Goal: Task Accomplishment & Management: Complete application form

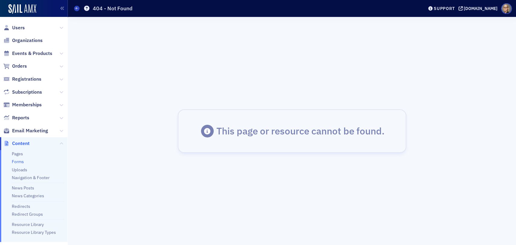
click at [252, 180] on div "This page or resource cannot be found." at bounding box center [292, 131] width 440 height 220
click at [156, 154] on div "This page or resource cannot be found." at bounding box center [292, 131] width 440 height 220
click at [197, 133] on div "This page or resource cannot be found." at bounding box center [292, 131] width 229 height 44
click at [238, 99] on div "This page or resource cannot be found." at bounding box center [292, 131] width 440 height 220
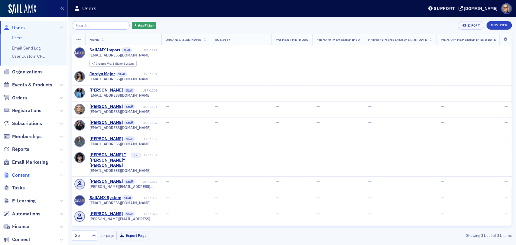
click at [21, 176] on span "Content" at bounding box center [21, 175] width 18 height 7
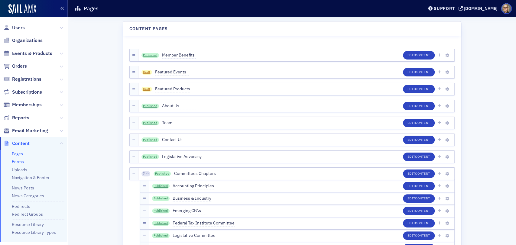
click at [23, 161] on link "Forms" at bounding box center [18, 161] width 12 height 5
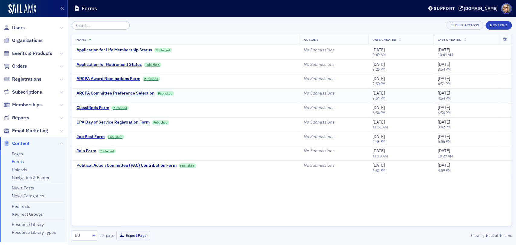
click at [130, 93] on div "ARCPA Committee Preference Selection" at bounding box center [116, 93] width 78 height 5
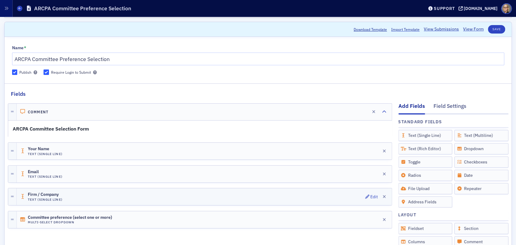
scroll to position [34, 0]
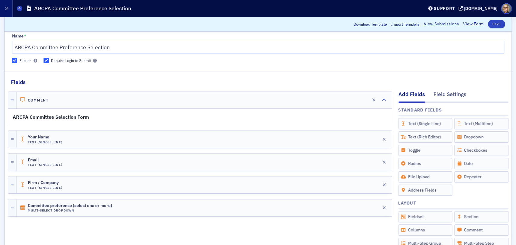
click at [472, 22] on link "View Form" at bounding box center [473, 24] width 21 height 6
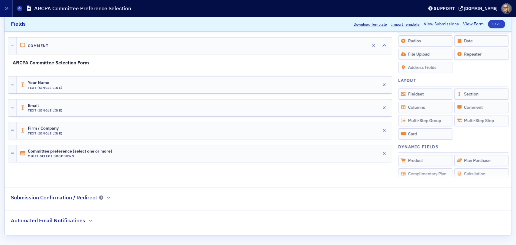
scroll to position [157, 0]
click at [109, 197] on icon "button" at bounding box center [109, 197] width 4 height 4
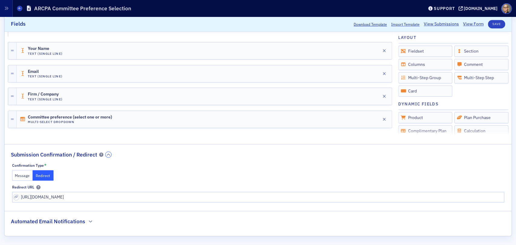
scroll to position [201, 0]
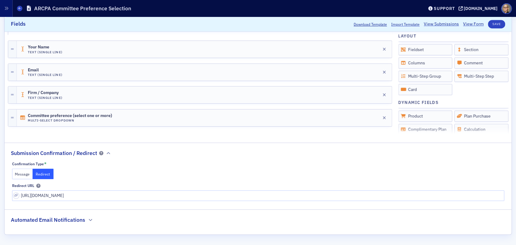
click at [21, 175] on button "Message" at bounding box center [22, 174] width 21 height 11
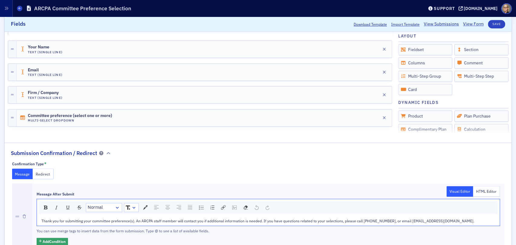
drag, startPoint x: 110, startPoint y: 220, endPoint x: 117, endPoint y: 217, distance: 8.3
click at [110, 220] on span "Thank you for submitting your committee preference(s). An ARCPA staff member wi…" at bounding box center [257, 221] width 433 height 5
click at [65, 220] on span "Thank you for submitting your committee selection(s). An ARCPA staff member wil…" at bounding box center [255, 221] width 429 height 5
click at [41, 221] on span "Thank you for submitting your committee selection(s). An ARCPA staff member wil…" at bounding box center [255, 221] width 429 height 5
drag, startPoint x: 131, startPoint y: 220, endPoint x: 132, endPoint y: 204, distance: 16.1
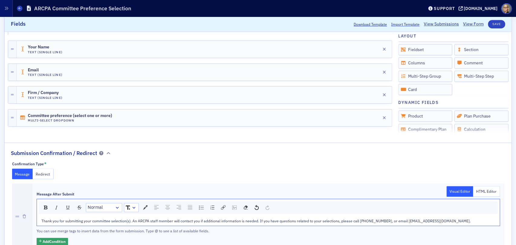
click at [131, 219] on span "Thank you for submitting your committee selection(s). An ARCPA staff member wil…" at bounding box center [255, 221] width 429 height 5
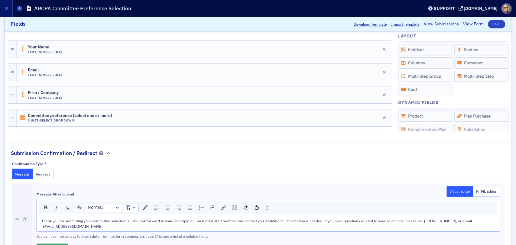
click at [362, 229] on div "Thank you for submitting your committee selection(s). We look forward to your p…" at bounding box center [268, 223] width 454 height 11
click at [322, 222] on span "Thank you for submitting your committee selection(s). We look forward to your p…" at bounding box center [257, 224] width 432 height 10
drag, startPoint x: 327, startPoint y: 220, endPoint x: 339, endPoint y: 194, distance: 28.6
click at [329, 217] on div "Thank you for submitting your committee selection(s). We look forward to your p…" at bounding box center [268, 223] width 463 height 15
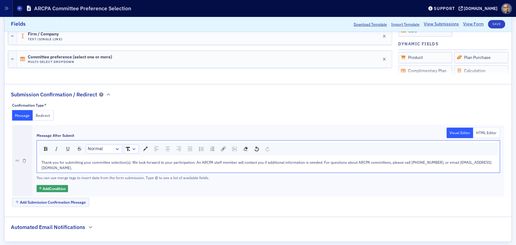
scroll to position [261, 0]
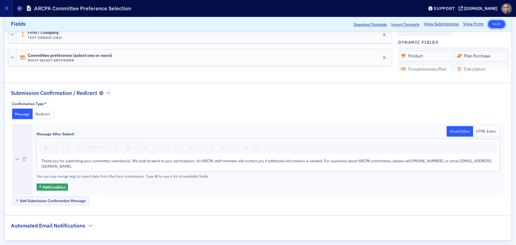
click at [493, 25] on button "Save" at bounding box center [496, 24] width 17 height 8
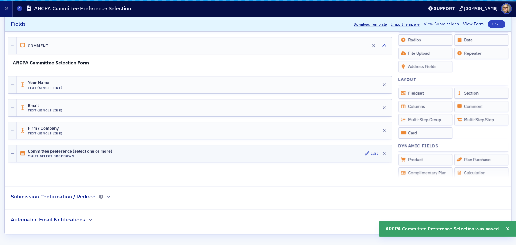
scroll to position [157, 0]
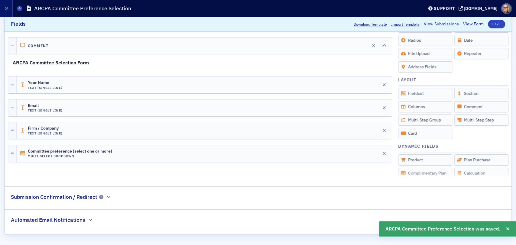
click at [66, 220] on h2 "Automated Email Notifications" at bounding box center [48, 220] width 74 height 8
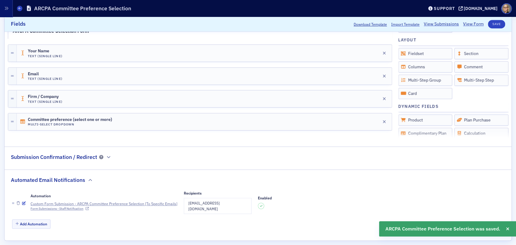
click at [384, 189] on li "Automation Custom Form Submission - ARCPA Committee Preference Selection [To Sp…" at bounding box center [258, 203] width 492 height 30
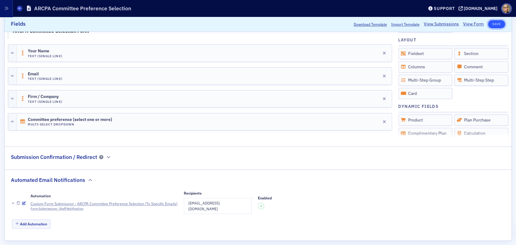
drag, startPoint x: 490, startPoint y: 24, endPoint x: 493, endPoint y: 22, distance: 3.9
click at [492, 22] on button "Save" at bounding box center [496, 24] width 17 height 8
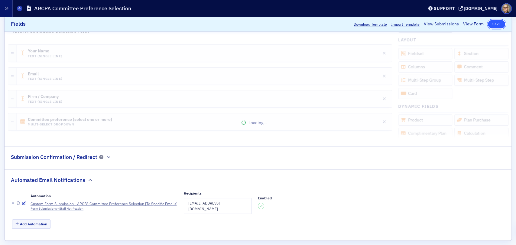
click at [493, 22] on button "Save" at bounding box center [496, 24] width 17 height 8
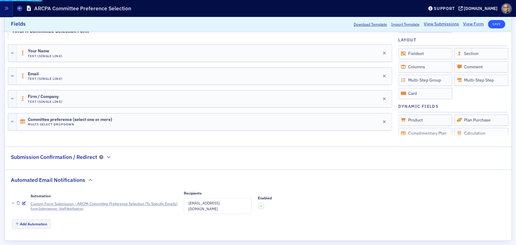
scroll to position [157, 0]
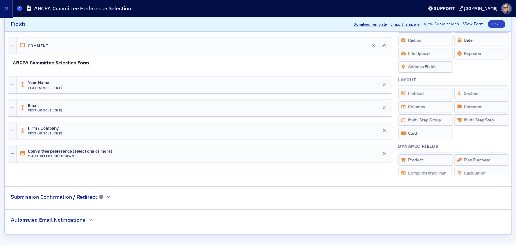
click at [21, 8] on span at bounding box center [19, 8] width 5 height 5
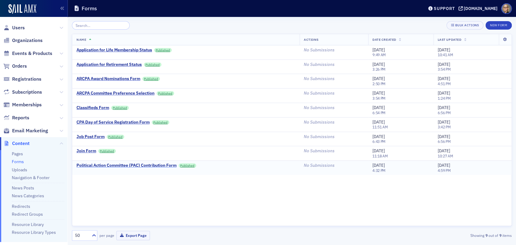
click at [164, 164] on div "Political Action Committee (PAC) Contribution Form" at bounding box center [127, 165] width 100 height 5
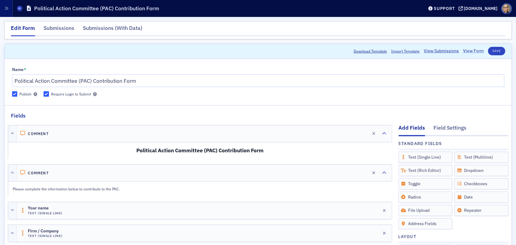
click at [465, 49] on link "View Form" at bounding box center [473, 51] width 21 height 6
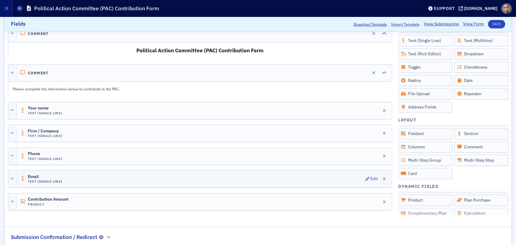
scroll to position [157, 0]
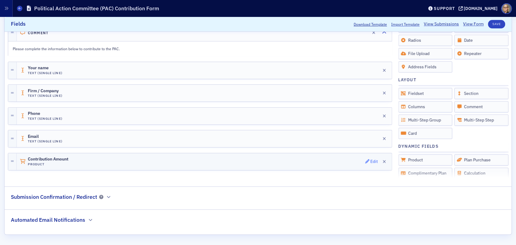
click at [370, 160] on div "Edit" at bounding box center [374, 161] width 8 height 3
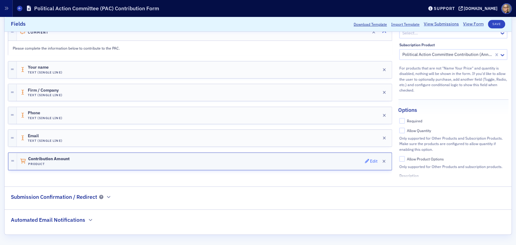
click at [371, 160] on div "Edit" at bounding box center [374, 161] width 8 height 3
click at [370, 160] on div "Edit" at bounding box center [374, 161] width 8 height 3
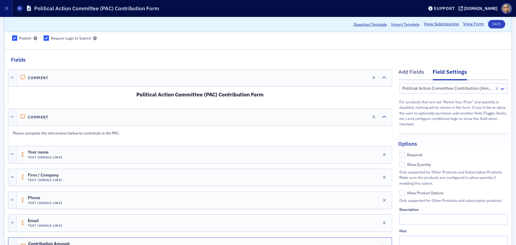
scroll to position [34, 0]
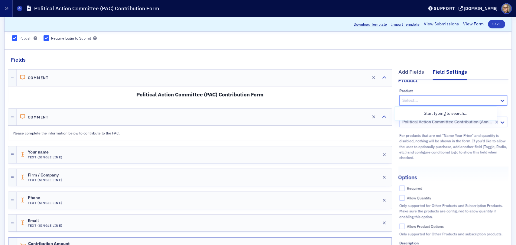
click at [488, 101] on div at bounding box center [450, 101] width 97 height 8
type input "po"
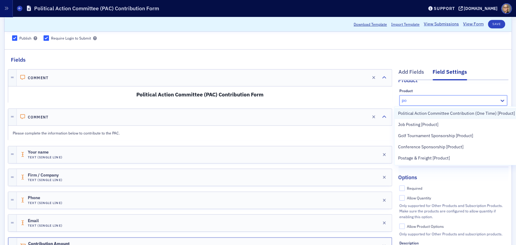
click at [484, 113] on span "Political Action Committee Contribution (One Time) [Product]" at bounding box center [456, 113] width 117 height 6
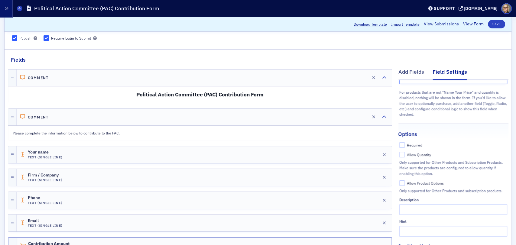
scroll to position [86, 0]
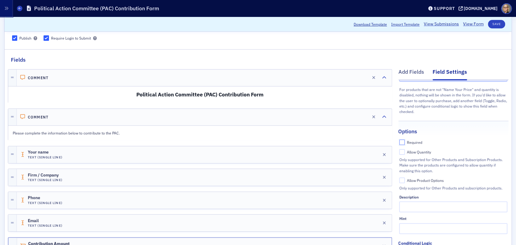
click at [400, 140] on input "Required" at bounding box center [402, 142] width 5 height 5
checkbox input "true"
click at [400, 149] on input "Allow Quantity" at bounding box center [402, 151] width 5 height 5
checkbox input "false"
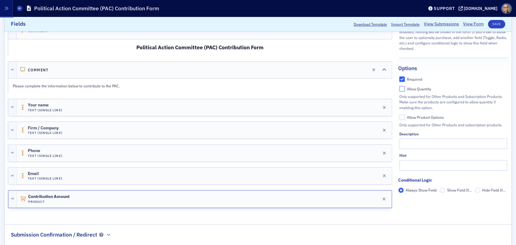
scroll to position [123, 0]
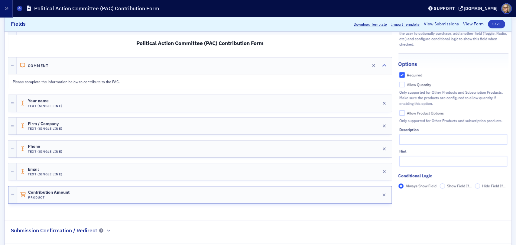
click at [472, 22] on link "View Form" at bounding box center [473, 24] width 21 height 6
click at [495, 24] on button "Save" at bounding box center [496, 24] width 17 height 8
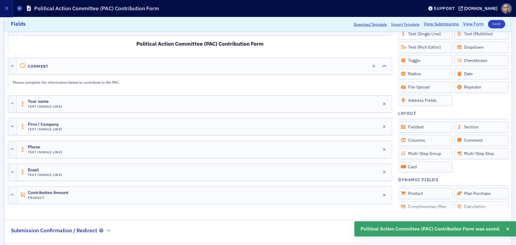
click at [469, 23] on link "View Form" at bounding box center [473, 24] width 21 height 6
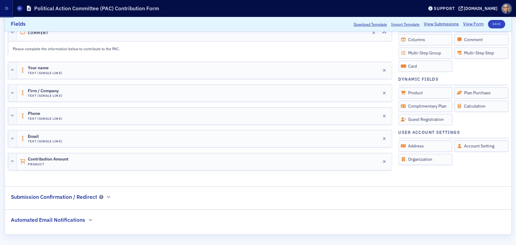
scroll to position [70, 0]
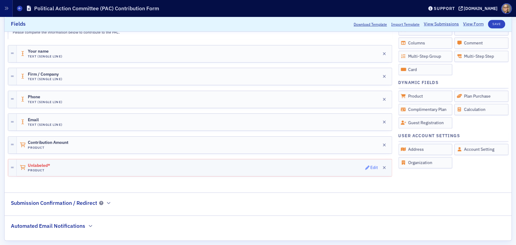
click at [370, 166] on div "Edit" at bounding box center [374, 167] width 8 height 3
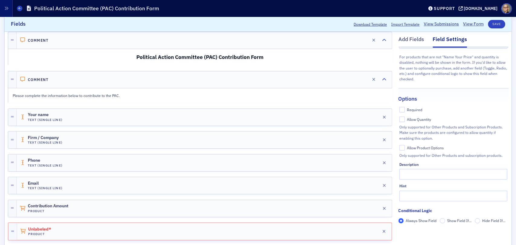
scroll to position [134, 0]
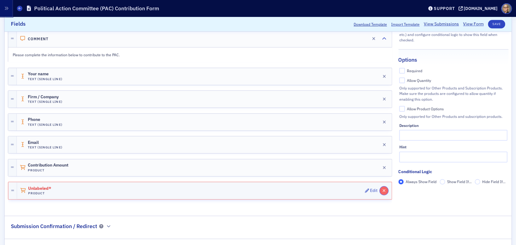
click at [383, 189] on icon "button" at bounding box center [384, 191] width 3 height 4
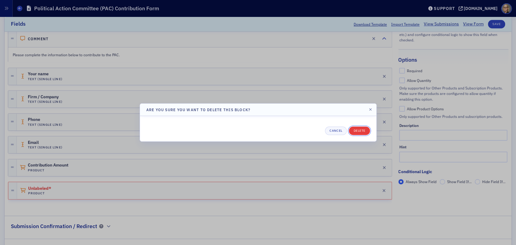
click at [361, 131] on button "Delete" at bounding box center [359, 131] width 21 height 8
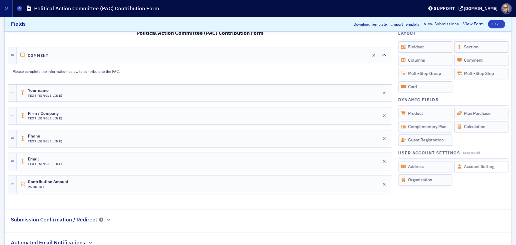
scroll to position [70, 0]
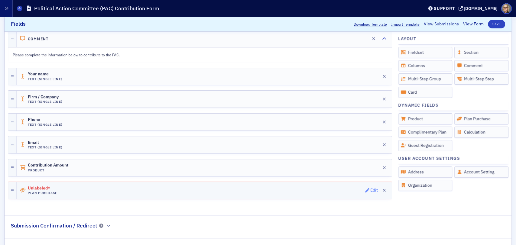
click at [370, 189] on div "Edit" at bounding box center [374, 190] width 8 height 3
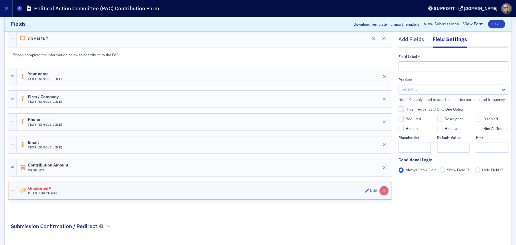
click at [383, 189] on icon "button" at bounding box center [384, 191] width 3 height 4
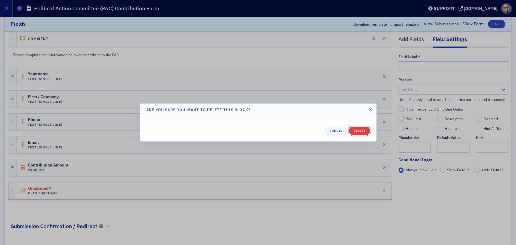
click at [360, 129] on button "Delete" at bounding box center [359, 131] width 21 height 8
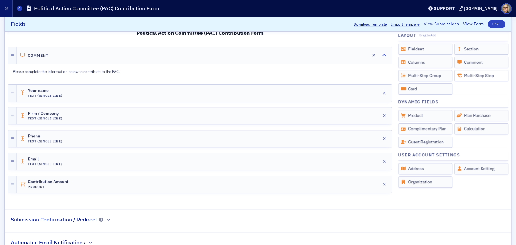
scroll to position [70, 0]
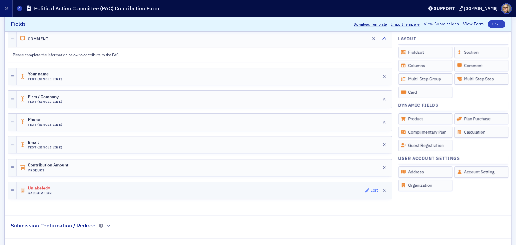
click at [370, 190] on div "Edit" at bounding box center [374, 190] width 8 height 3
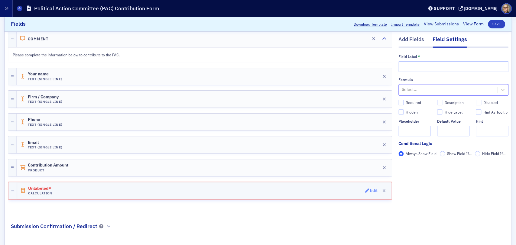
scroll to position [0, 0]
click at [370, 190] on div "Edit" at bounding box center [374, 190] width 8 height 3
click at [370, 189] on div "Edit" at bounding box center [374, 190] width 8 height 3
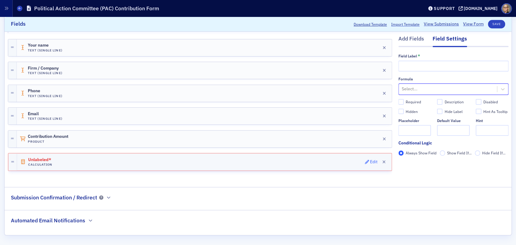
click at [370, 161] on div "Edit" at bounding box center [374, 161] width 8 height 3
click at [370, 160] on div "Edit" at bounding box center [374, 161] width 8 height 3
click at [380, 160] on button "button" at bounding box center [384, 162] width 8 height 8
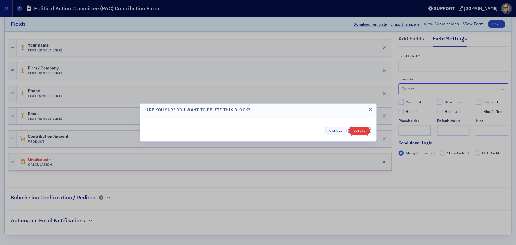
click at [362, 131] on button "Delete" at bounding box center [359, 131] width 21 height 8
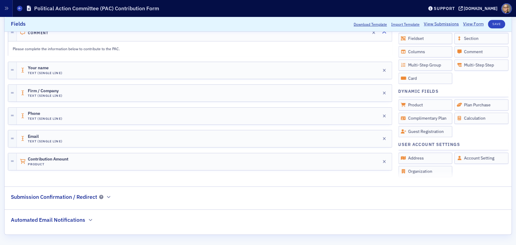
scroll to position [70, 0]
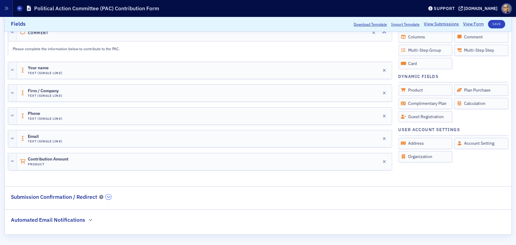
click at [109, 197] on icon "button" at bounding box center [109, 197] width 4 height 4
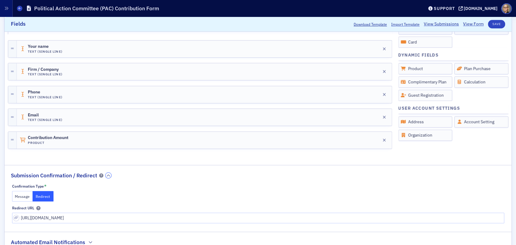
scroll to position [201, 0]
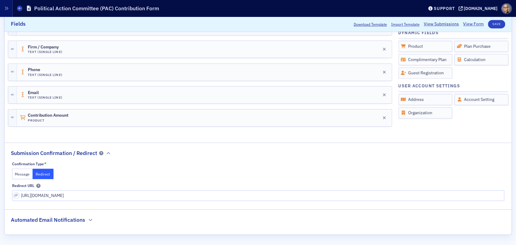
click at [22, 175] on button "Message" at bounding box center [22, 174] width 21 height 11
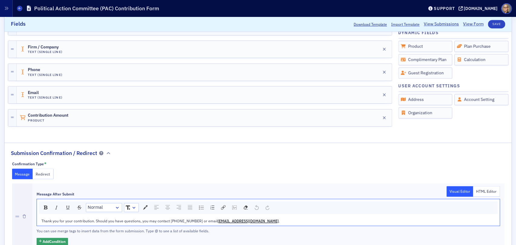
click at [90, 220] on span "Thank you for your contribution. Should you have questions, you may contact 501…" at bounding box center [129, 221] width 176 height 5
click at [92, 220] on span "Thank you for your contribution. Should you have questions, you may contact 501…" at bounding box center [129, 221] width 176 height 5
click at [174, 221] on span "Thank you for your contribution to the ARCPA Political Action Committee. Should…" at bounding box center [163, 221] width 244 height 5
click at [164, 220] on span "Thank you for your contribution to the ARCPA Political Action Committee. Should…" at bounding box center [163, 221] width 244 height 5
drag, startPoint x: 173, startPoint y: 220, endPoint x: 169, endPoint y: 220, distance: 3.6
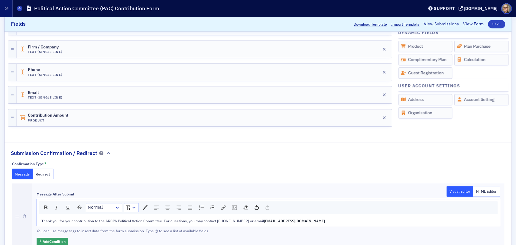
click at [172, 220] on span "Thank you for your contribution to the ARCPA Political Action Committee. For qu…" at bounding box center [152, 221] width 223 height 5
click at [169, 220] on span "Thank you for your contribution to the ARCPA Political Action Committee. For qu…" at bounding box center [152, 221] width 223 height 5
drag, startPoint x: 170, startPoint y: 220, endPoint x: 176, endPoint y: 221, distance: 6.1
click at [170, 220] on span "Thank you for your contribution to the ARCPA Political Action Committee. For qu…" at bounding box center [152, 221] width 223 height 5
click at [181, 221] on span "Thank you for your contribution to the ARCPA Political Action Committee. For qu…" at bounding box center [152, 221] width 223 height 5
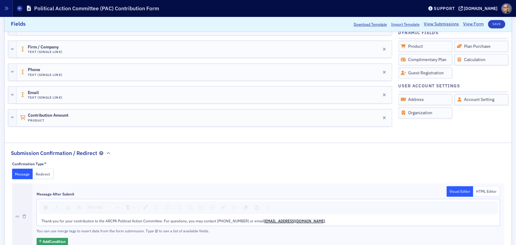
click at [197, 225] on div "Thank you for your contribution to the ARCPA Political Action Committee. For qu…" at bounding box center [268, 221] width 463 height 10
click at [188, 219] on span "Thank you for your contribution to the ARCPA Political Action Committee. For qu…" at bounding box center [152, 221] width 223 height 5
click at [211, 219] on span "Thank you for your contribution to the ARCPA Political Action Committee. For qu…" at bounding box center [164, 221] width 246 height 5
click at [205, 221] on span "Thank you for your contribution to the ARCPA Political Action Committee. For qu…" at bounding box center [164, 221] width 246 height 5
click at [207, 221] on span "Thank you for your contribution to the ARCPA Political Action Committee. For qu…" at bounding box center [164, 221] width 246 height 5
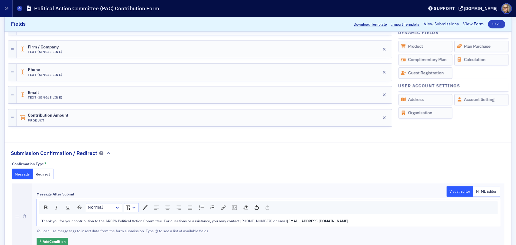
click at [199, 221] on span "Thank you for your contribution to the ARCPA Political Action Committee. For qu…" at bounding box center [164, 221] width 246 height 5
click at [217, 221] on span "Thank you for your contribution to the ARCPA Political Action Committee. For qu…" at bounding box center [164, 221] width 246 height 5
click at [235, 221] on span "Thank you for your contribution to the ARCPA Political Action Committee. For qu…" at bounding box center [162, 221] width 243 height 5
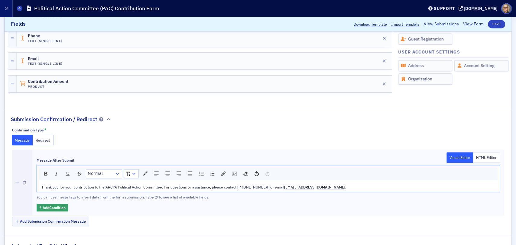
scroll to position [261, 0]
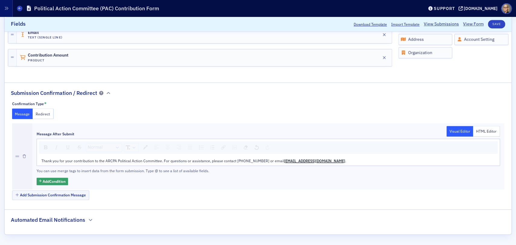
click at [292, 186] on div "Message After Submit Visual Editor HTML Editor Normal Thank you for your contri…" at bounding box center [268, 156] width 472 height 66
click at [284, 160] on span "mmoffitt@arcpa.org" at bounding box center [314, 160] width 61 height 5
click at [305, 166] on div "Message After Submit Visual Editor HTML Editor Normal Thank you for your contri…" at bounding box center [269, 153] width 464 height 42
click at [181, 156] on div "Thank you for your contribution to the ARCPA Political Action Committee. For qu…" at bounding box center [268, 161] width 463 height 10
click at [211, 161] on span "Thank you for your contribution to the ARCPA Political Action Committee. For qu…" at bounding box center [177, 160] width 273 height 5
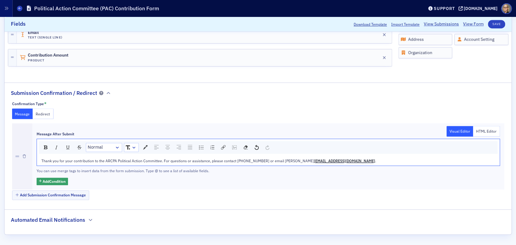
click at [204, 160] on span "Thank you for your contribution to the ARCPA Political Action Committee. For qu…" at bounding box center [177, 160] width 273 height 5
click at [227, 161] on span "Thank you for your contribution to the ARCPA Political Action Committee. For qu…" at bounding box center [177, 160] width 273 height 5
click at [223, 160] on span "Thank you for your contribution to the ARCPA Political Action Committee. For qu…" at bounding box center [177, 160] width 273 height 5
click at [272, 175] on div "Message After Submit Visual Editor HTML Editor Normal Thank you for your contri…" at bounding box center [269, 157] width 464 height 58
click at [491, 23] on button "Save" at bounding box center [496, 24] width 17 height 8
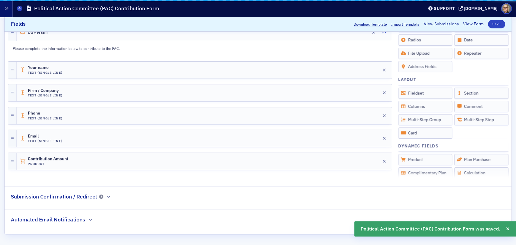
scroll to position [157, 0]
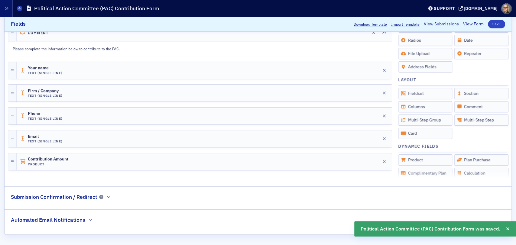
click at [68, 220] on h2 "Automated Email Notifications" at bounding box center [48, 220] width 74 height 8
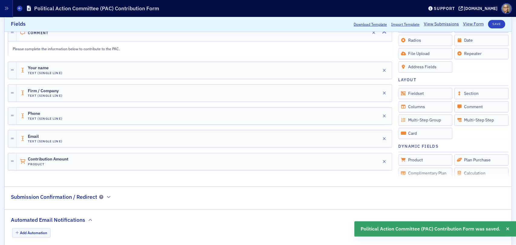
scroll to position [172, 0]
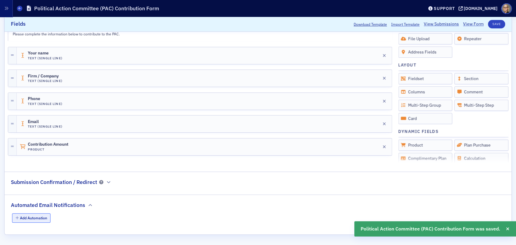
click at [41, 220] on button "Add Automation" at bounding box center [31, 218] width 39 height 9
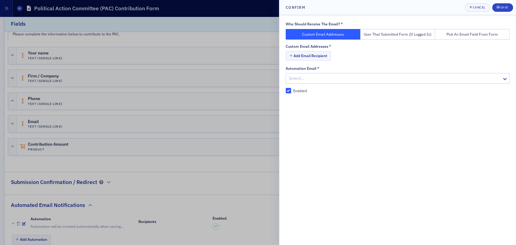
click at [333, 33] on button "Custom Email Addresses" at bounding box center [323, 34] width 75 height 11
click at [310, 78] on div at bounding box center [388, 79] width 201 height 8
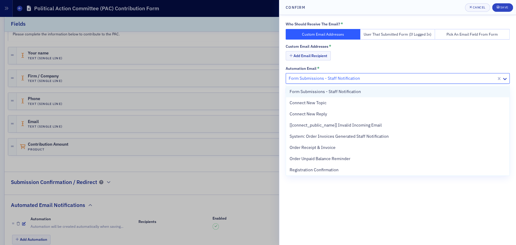
click at [334, 94] on span "Form Submissions - Staff Notification" at bounding box center [325, 92] width 71 height 6
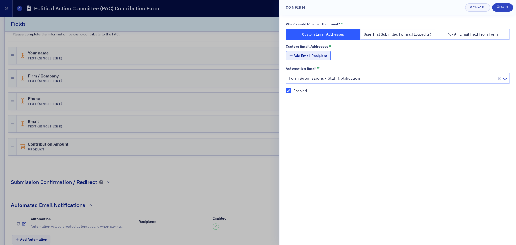
click at [319, 56] on button "Add Email Recipient" at bounding box center [308, 55] width 45 height 9
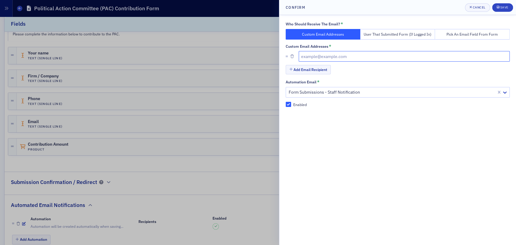
click at [324, 56] on input "text" at bounding box center [404, 56] width 211 height 11
type input "mmoffitt@arcpa.org"
click at [503, 7] on div "Save" at bounding box center [504, 7] width 8 height 3
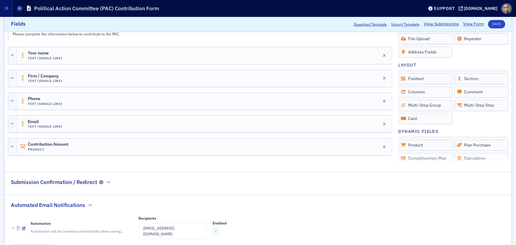
scroll to position [197, 0]
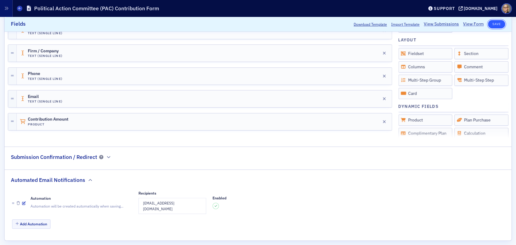
click at [491, 25] on button "Save" at bounding box center [496, 24] width 17 height 8
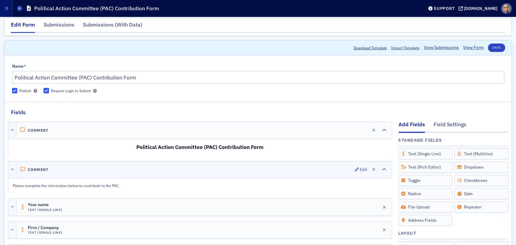
scroll to position [0, 0]
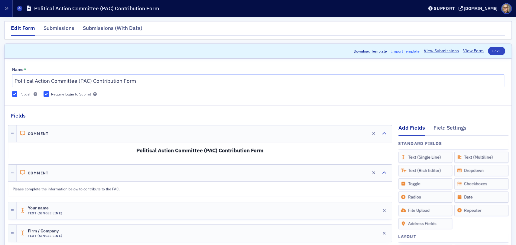
click at [406, 51] on span "Import Template" at bounding box center [405, 50] width 28 height 5
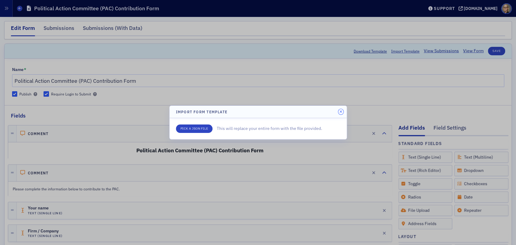
click at [341, 112] on icon "button" at bounding box center [341, 112] width 3 height 4
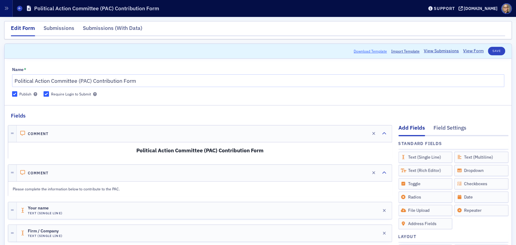
click at [371, 52] on button "Download Template" at bounding box center [370, 50] width 33 height 5
click at [435, 62] on fieldset "Name * Political Action Committee (PAC) Contribution Form Publish Require Login…" at bounding box center [258, 81] width 507 height 40
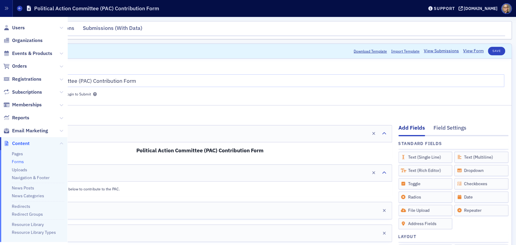
click at [17, 160] on link "Forms" at bounding box center [18, 161] width 12 height 5
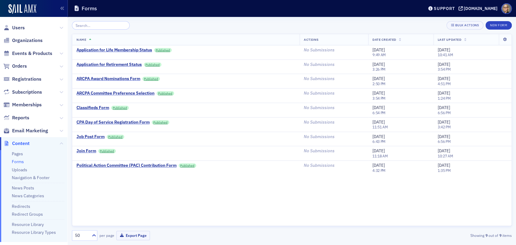
drag, startPoint x: 236, startPoint y: 171, endPoint x: 198, endPoint y: 204, distance: 50.6
click at [198, 204] on div "Name Actions Date Created Last Updated Application for Life Membership Status P…" at bounding box center [292, 130] width 440 height 192
click at [474, 24] on div "Bulk Actions" at bounding box center [467, 25] width 24 height 3
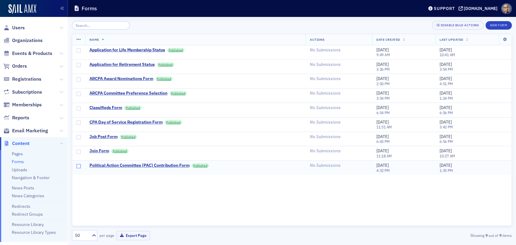
click at [78, 166] on input "checkbox" at bounding box center [79, 166] width 4 height 4
drag, startPoint x: 140, startPoint y: 165, endPoint x: 243, endPoint y: 179, distance: 104.7
click at [243, 179] on div "Name Actions Date Created Last Updated Application for Life Membership Status P…" at bounding box center [292, 130] width 440 height 192
click at [77, 39] on icon at bounding box center [79, 39] width 5 height 5
click at [465, 24] on div "Disable Bulk Actions" at bounding box center [460, 25] width 38 height 3
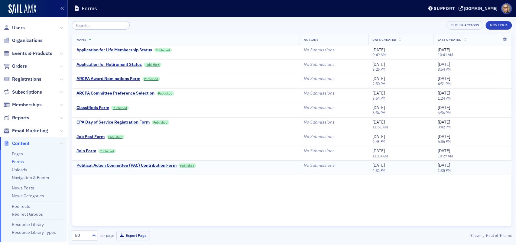
click at [162, 166] on div "Political Action Committee (PAC) Contribution Form" at bounding box center [127, 165] width 100 height 5
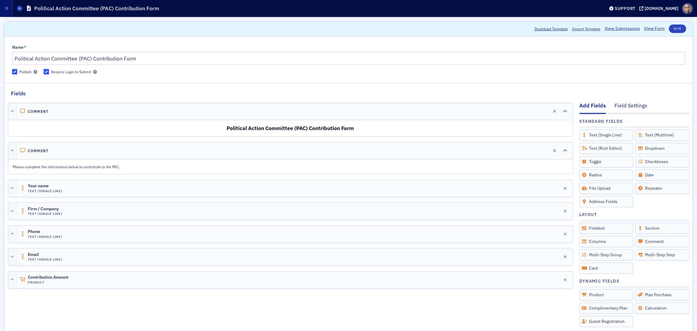
drag, startPoint x: 494, startPoint y: 10, endPoint x: 458, endPoint y: 44, distance: 49.5
click at [458, 44] on fieldset "Name * Political Action Committee (PAC) Contribution Form Publish Require Login…" at bounding box center [349, 58] width 688 height 40
click at [516, 28] on button "Save" at bounding box center [677, 28] width 17 height 8
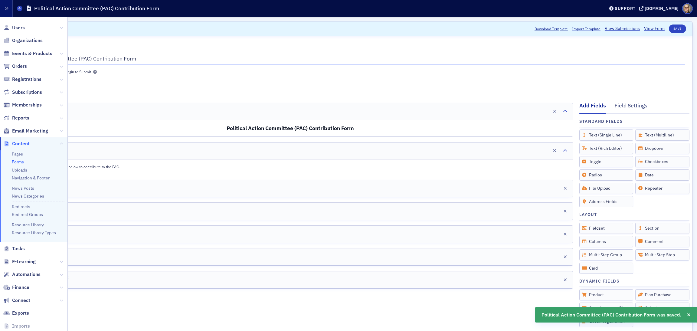
click at [20, 161] on link "Forms" at bounding box center [18, 161] width 12 height 5
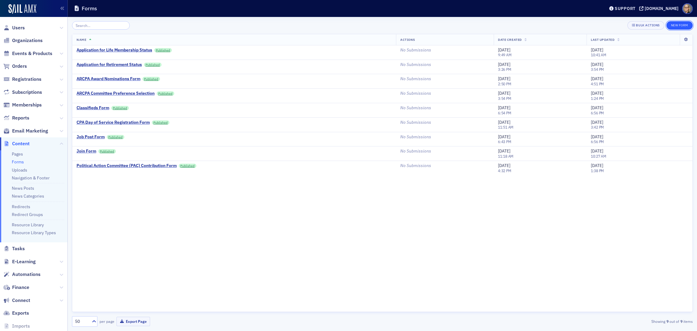
click at [516, 23] on button "New Form" at bounding box center [679, 25] width 26 height 8
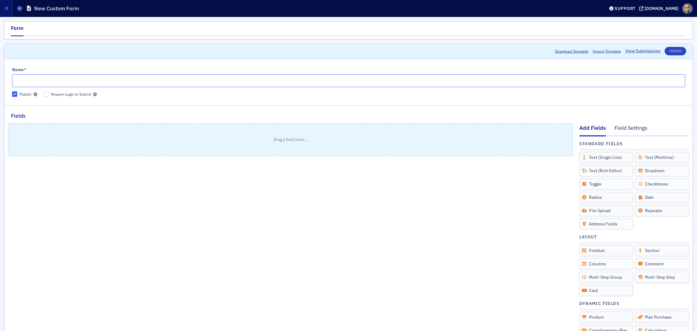
click at [168, 83] on input "Name *" at bounding box center [348, 80] width 673 height 13
type input "Federal Tax Handbook Order Form"
drag, startPoint x: 442, startPoint y: 163, endPoint x: 517, endPoint y: 330, distance: 183.1
click at [508, 245] on div "Drag a field here…" at bounding box center [290, 263] width 565 height 286
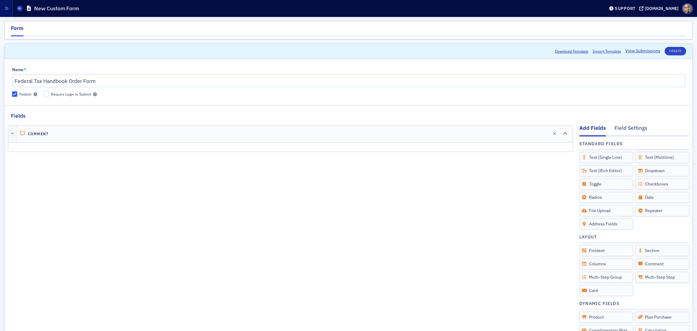
click at [98, 142] on div "Comment Edit" at bounding box center [295, 134] width 556 height 17
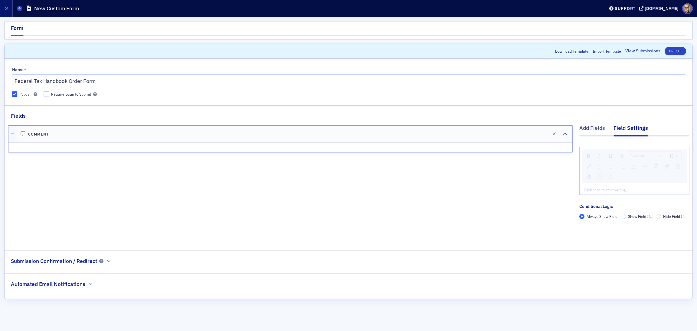
click at [105, 148] on div at bounding box center [290, 147] width 563 height 8
click at [123, 139] on div "Comment Edit" at bounding box center [294, 134] width 555 height 17
click at [128, 152] on div at bounding box center [290, 147] width 564 height 9
click at [516, 192] on div "rdw-editor" at bounding box center [634, 189] width 101 height 5
drag, startPoint x: 90, startPoint y: 150, endPoint x: 0, endPoint y: 134, distance: 91.4
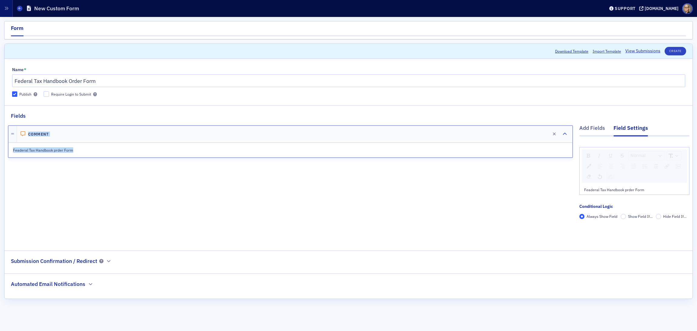
click at [0, 134] on div "Form Scroll to Download Template Import Template View Submissions Create Name *…" at bounding box center [348, 174] width 697 height 314
click at [108, 138] on div "Comment Edit" at bounding box center [294, 134] width 555 height 17
click at [81, 148] on p "Feaderal Tax Handbook prder Form" at bounding box center [290, 149] width 555 height 5
click at [101, 154] on div "Feaderal Tax Handbook prder Form" at bounding box center [290, 150] width 563 height 14
drag, startPoint x: 75, startPoint y: 147, endPoint x: 88, endPoint y: 127, distance: 24.1
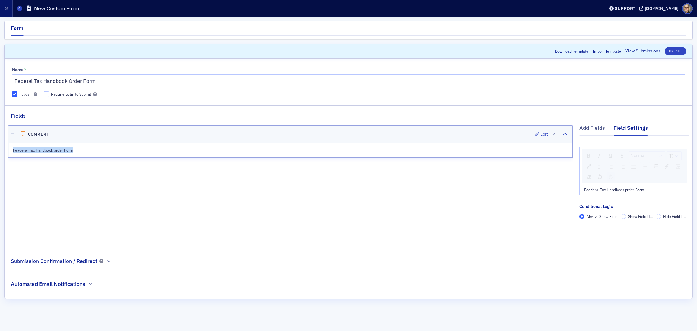
click at [1, 147] on div "Form Scroll to Download Template Import Template View Submissions Create Name *…" at bounding box center [348, 174] width 697 height 314
drag, startPoint x: 644, startPoint y: 190, endPoint x: 479, endPoint y: 189, distance: 164.2
click at [479, 189] on div "Add Fields Field Settings Normal Feaderal Tax Handbook prder Form Conditional L…" at bounding box center [348, 181] width 681 height 122
click at [516, 155] on div "rdw-dropdown" at bounding box center [659, 156] width 5 height 6
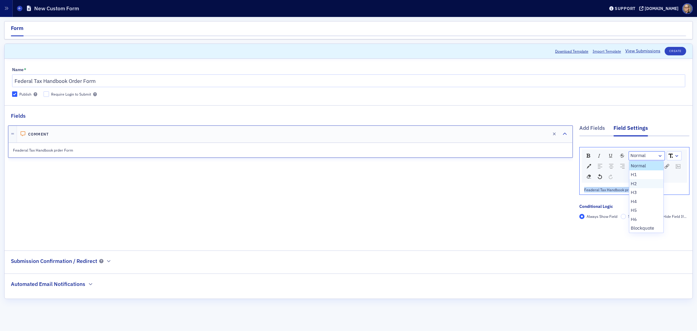
click at [516, 185] on li "H2" at bounding box center [646, 183] width 34 height 9
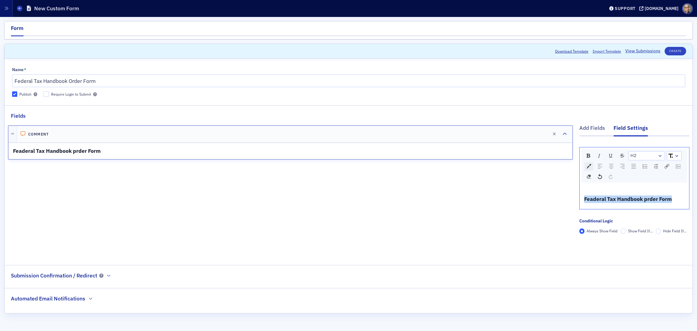
click at [516, 165] on img "rdw-color-picker" at bounding box center [588, 166] width 5 height 5
click at [516, 207] on span "rdw-color-picker" at bounding box center [627, 203] width 7 height 7
click at [516, 199] on span "Feaderal Tax Handbook prder Form" at bounding box center [628, 198] width 88 height 7
click at [516, 194] on div "Feaderal Tax Handbook prder Form" at bounding box center [633, 197] width 109 height 24
click at [516, 199] on span "Feaderal Tax Handbook prder Form" at bounding box center [628, 198] width 88 height 7
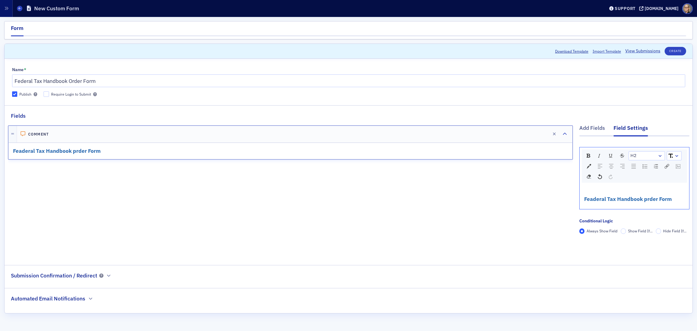
click at [516, 198] on span "Feaderal Tax Handbook prder Form" at bounding box center [628, 198] width 88 height 7
click at [516, 208] on div "Comment Edit Federal Tax Handbook Order Form" at bounding box center [290, 188] width 565 height 137
click at [516, 49] on button "Create" at bounding box center [674, 51] width 21 height 8
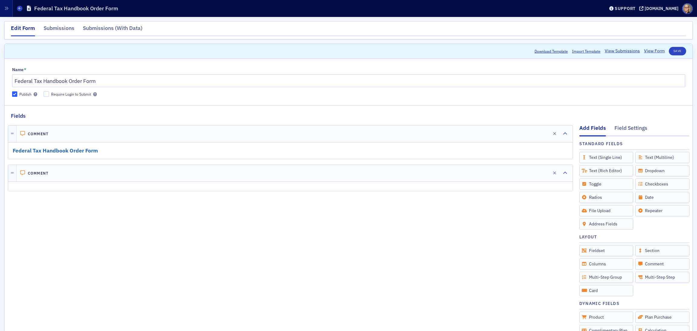
click at [121, 189] on div at bounding box center [290, 186] width 564 height 8
click at [516, 173] on div "Edit" at bounding box center [544, 172] width 8 height 3
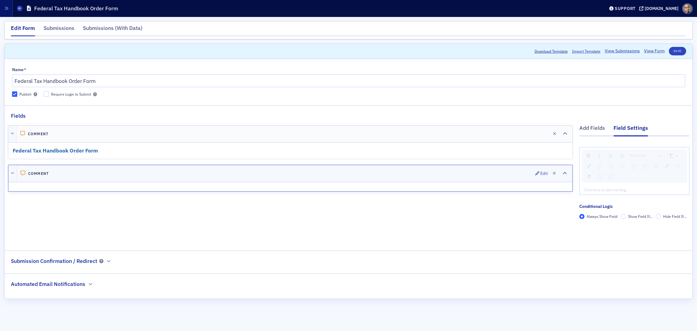
click at [101, 169] on div "Comment Edit" at bounding box center [294, 173] width 555 height 17
click at [516, 186] on div "Click here to start writing…" at bounding box center [633, 190] width 109 height 10
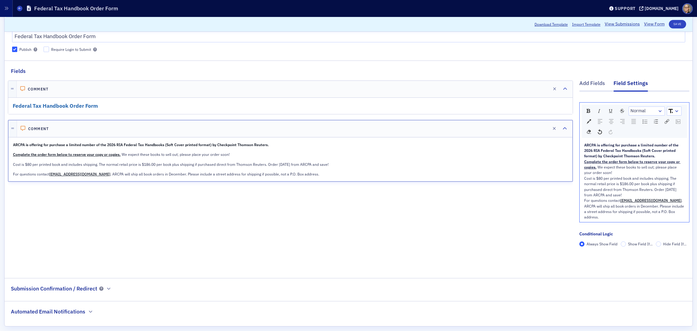
scroll to position [45, 0]
click at [516, 177] on span "Cost is $80 per printed book and includes shipping. The normal retail price is …" at bounding box center [630, 185] width 93 height 21
click at [516, 181] on span "Cost is $80 per printed book and includes shipping. The normal retail price is …" at bounding box center [630, 185] width 93 height 21
click at [516, 177] on span "Cost is $80 per printed book and includes shipping. The normal retail price is …" at bounding box center [630, 185] width 93 height 21
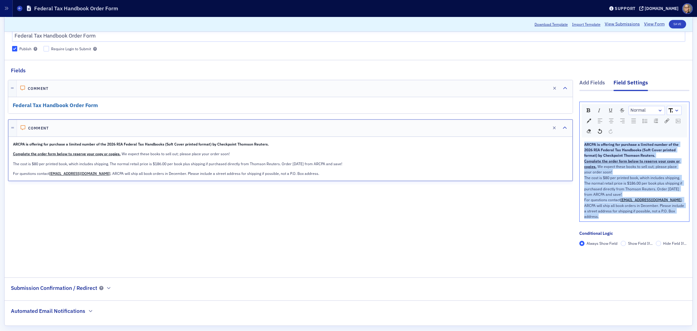
click at [516, 106] on link "rdw-dropdown" at bounding box center [674, 110] width 14 height 8
click at [516, 109] on div "rdw-dropdown" at bounding box center [659, 110] width 5 height 6
click at [516, 127] on li "H1" at bounding box center [646, 129] width 34 height 9
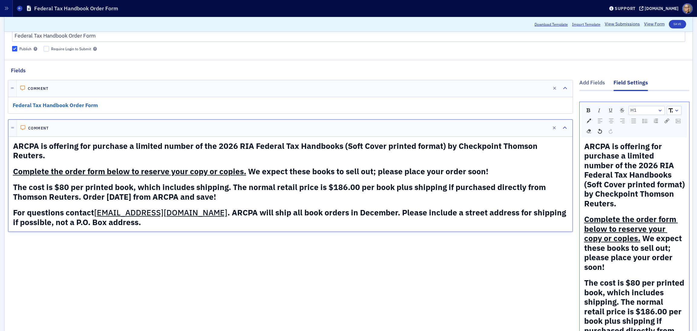
scroll to position [7, 0]
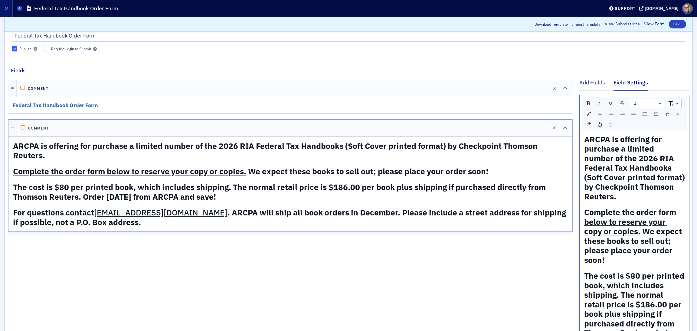
click at [516, 104] on div "rdw-dropdown" at bounding box center [659, 103] width 5 height 6
click at [516, 140] on li "H3" at bounding box center [646, 140] width 34 height 9
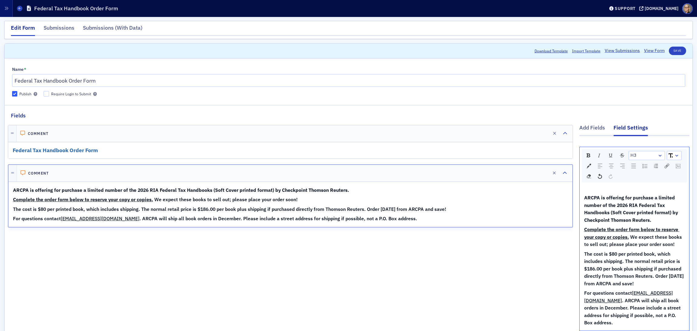
scroll to position [0, 0]
click at [516, 50] on button "Save" at bounding box center [677, 51] width 17 height 8
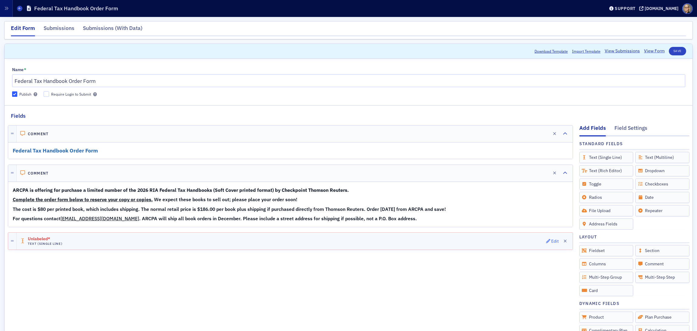
click at [516, 240] on div "Edit" at bounding box center [555, 241] width 8 height 3
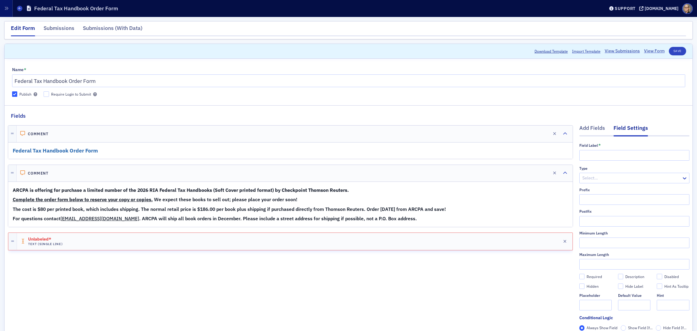
click at [516, 245] on div "Comment Edit Federal Tax Handbook Order Form Comment Edit ARCPA is offering for…" at bounding box center [290, 236] width 565 height 233
click at [516, 240] on icon "button" at bounding box center [548, 241] width 4 height 4
click at [516, 240] on div "Edit" at bounding box center [555, 241] width 8 height 3
click at [516, 151] on input "text" at bounding box center [634, 155] width 110 height 11
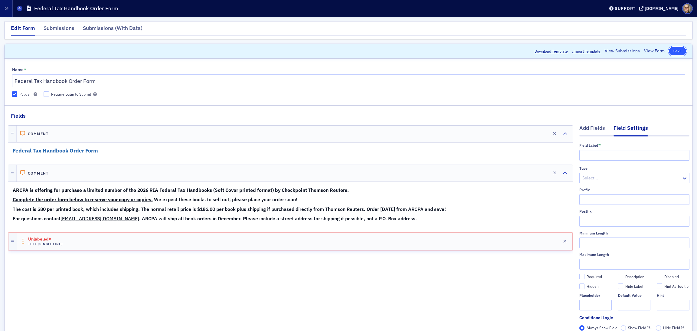
click at [516, 51] on button "Save" at bounding box center [677, 51] width 17 height 8
click at [516, 152] on input "text" at bounding box center [634, 155] width 110 height 11
type input "Your name"
click at [516, 47] on button "Save" at bounding box center [677, 51] width 17 height 8
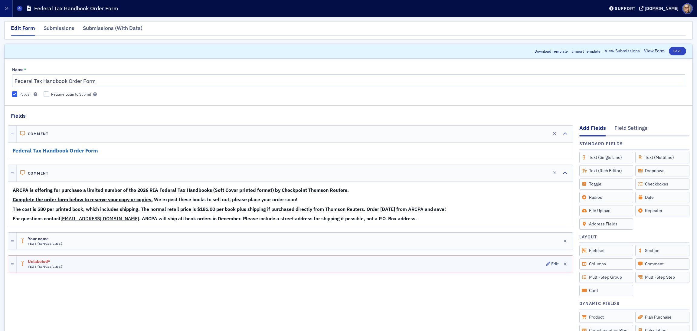
click at [93, 245] on div "Unlabeled* Text (Single Line) Edit" at bounding box center [295, 264] width 556 height 17
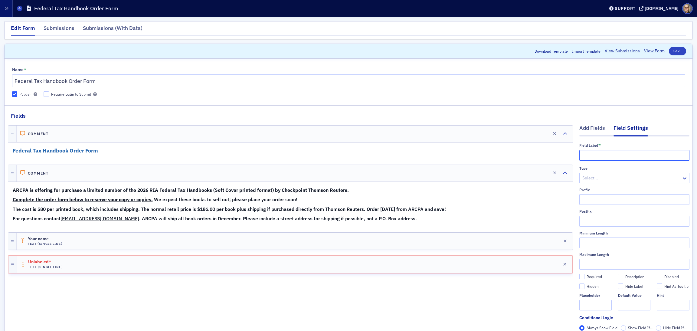
click at [516, 150] on input "text" at bounding box center [634, 155] width 110 height 11
type input "Firm or Company (Only if shipping to a business address"
click at [516, 51] on button "Save" at bounding box center [677, 51] width 17 height 8
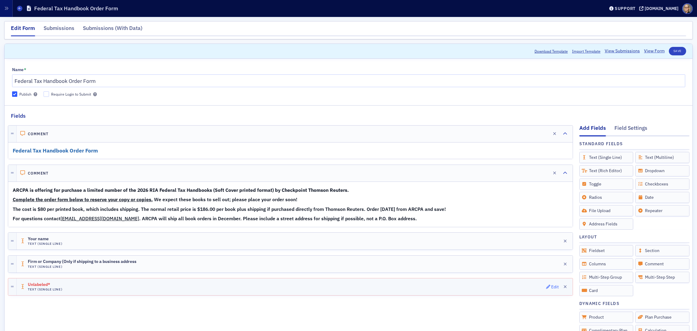
click at [516, 245] on div "Edit" at bounding box center [555, 286] width 8 height 3
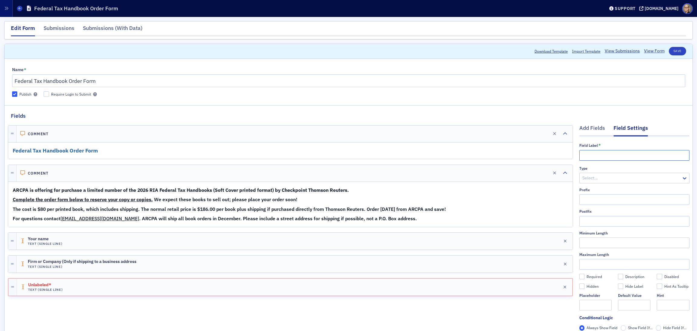
click at [516, 153] on input "text" at bounding box center [634, 155] width 110 height 11
type input "Preferred shipping address"
click at [516, 49] on button "Save" at bounding box center [677, 51] width 17 height 8
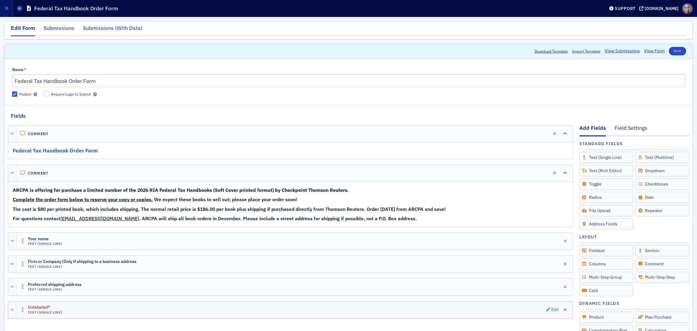
click at [516, 245] on div "Edit" at bounding box center [555, 309] width 8 height 3
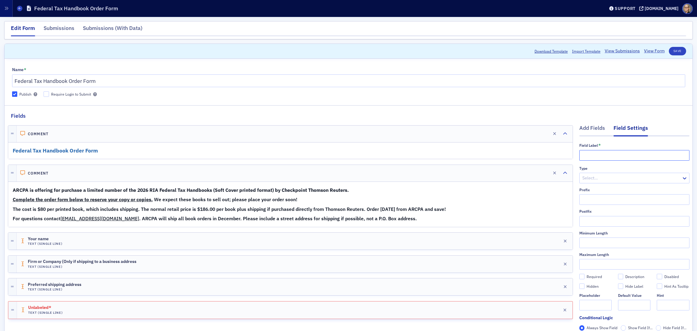
click at [516, 156] on input "text" at bounding box center [634, 155] width 110 height 11
click at [516, 155] on input "Shipping address line 2" at bounding box center [634, 155] width 110 height 11
type input "Shipping address (cont'd)"
click at [516, 52] on button "Save" at bounding box center [677, 51] width 17 height 8
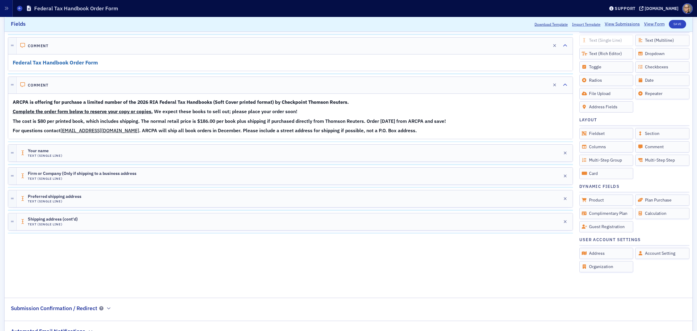
scroll to position [122, 0]
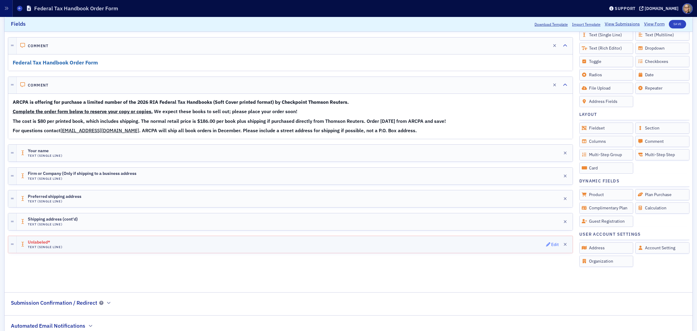
click at [516, 244] on icon "button" at bounding box center [548, 244] width 4 height 4
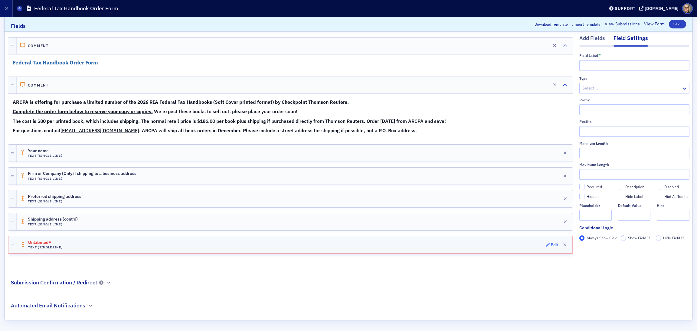
click at [516, 245] on div "Edit" at bounding box center [555, 244] width 8 height 3
click at [516, 244] on div "Edit" at bounding box center [555, 244] width 8 height 3
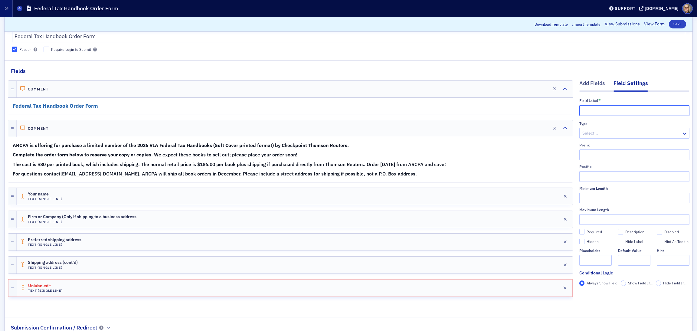
click at [516, 108] on input "text" at bounding box center [634, 110] width 110 height 11
type input "City"
click at [516, 22] on button "Save" at bounding box center [677, 24] width 17 height 8
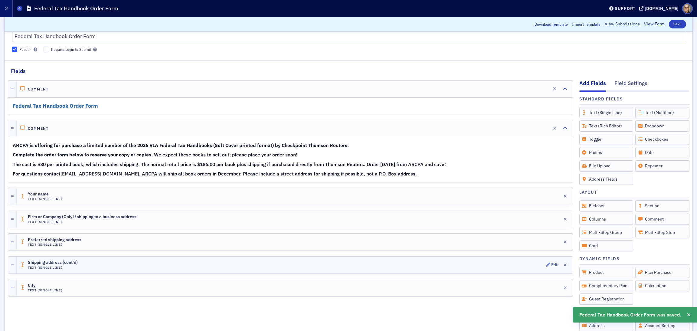
scroll to position [135, 0]
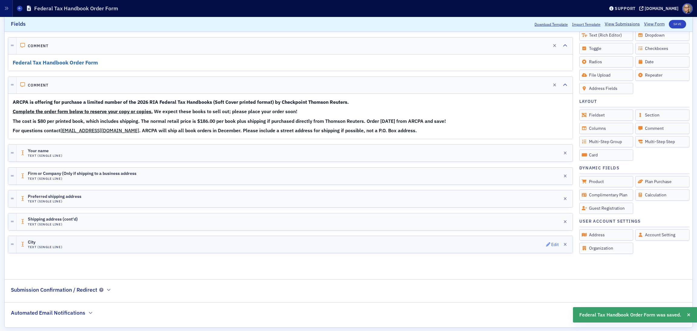
click at [516, 243] on div "Edit" at bounding box center [555, 244] width 8 height 3
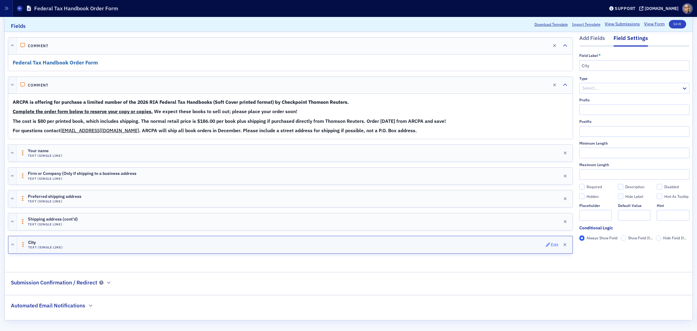
scroll to position [90, 0]
click at [516, 172] on input "text" at bounding box center [634, 174] width 110 height 11
type input "100"
click at [516, 22] on button "Save" at bounding box center [677, 24] width 17 height 8
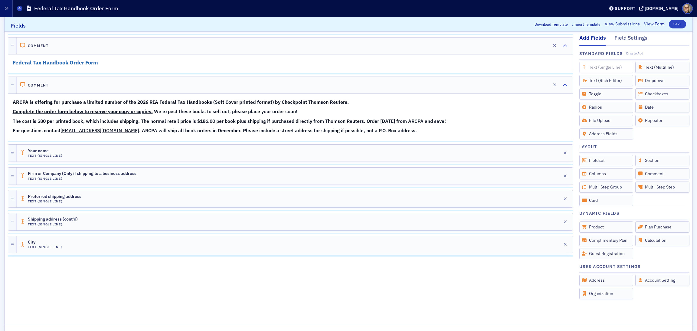
scroll to position [89, 0]
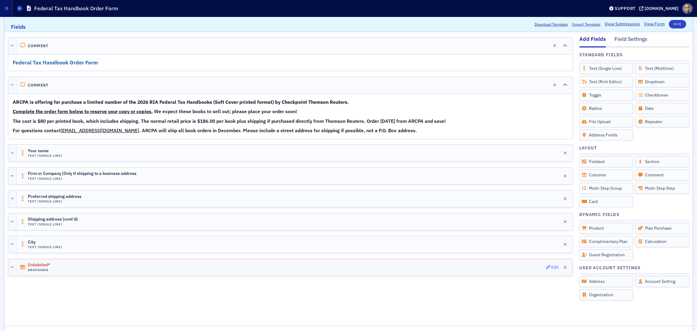
click at [516, 245] on div "Edit" at bounding box center [555, 267] width 8 height 3
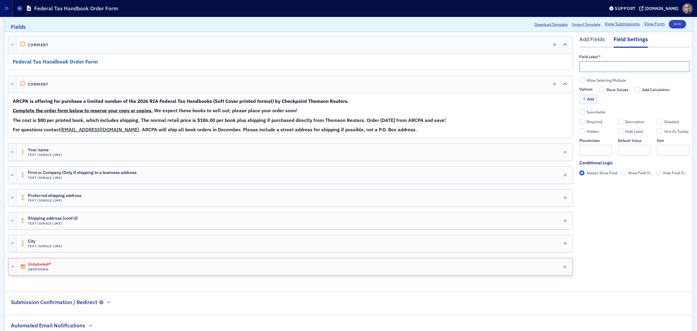
click at [516, 66] on input "text" at bounding box center [634, 66] width 110 height 11
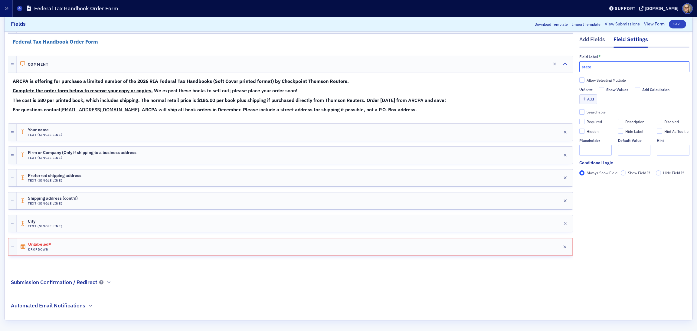
type input "state"
click at [516, 236] on div "Add Fields Field Settings Field Label * state Allow Selecting Multiple Options …" at bounding box center [634, 137] width 110 height 252
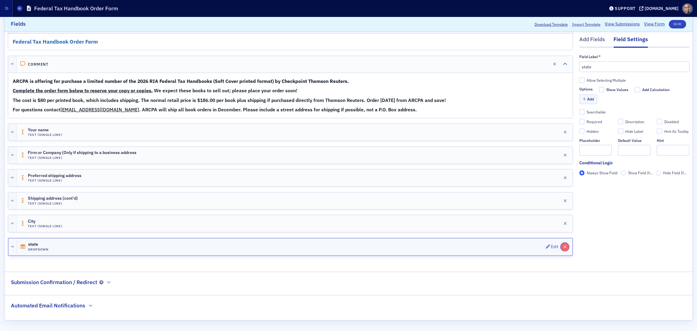
click at [516, 245] on icon "button" at bounding box center [564, 247] width 3 height 4
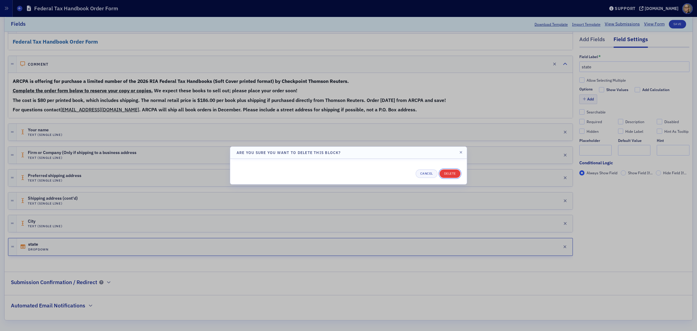
click at [452, 173] on button "Delete" at bounding box center [449, 173] width 21 height 8
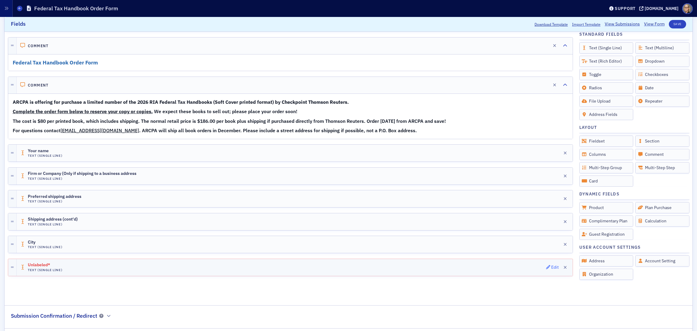
click at [516, 245] on div "Edit" at bounding box center [555, 267] width 8 height 3
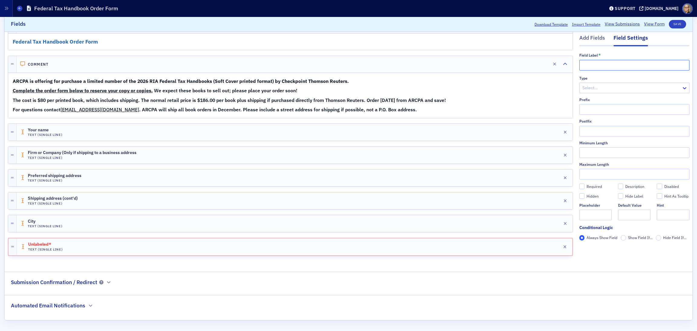
click at [516, 64] on input "text" at bounding box center [634, 65] width 110 height 11
type input "a"
type input "State"
click at [516, 22] on button "Save" at bounding box center [677, 24] width 17 height 8
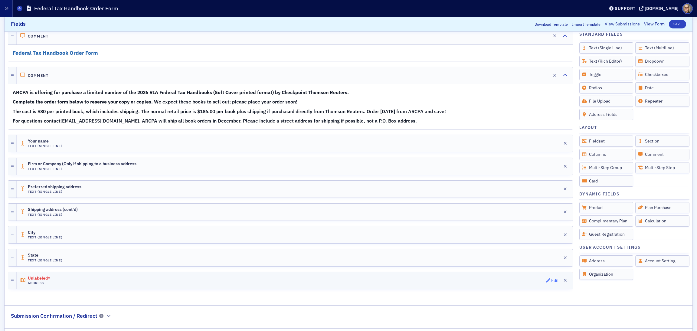
click at [516, 245] on div "Edit" at bounding box center [555, 280] width 8 height 3
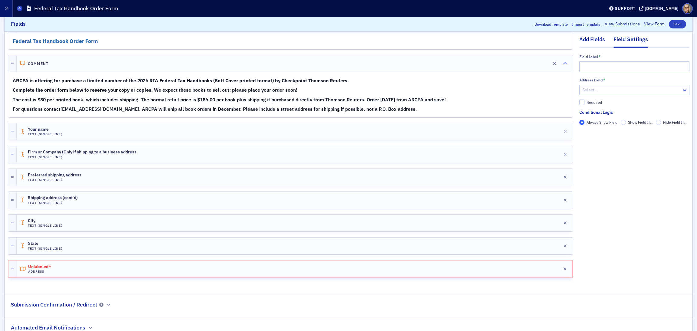
click at [516, 40] on div "Add Fields" at bounding box center [592, 41] width 26 height 11
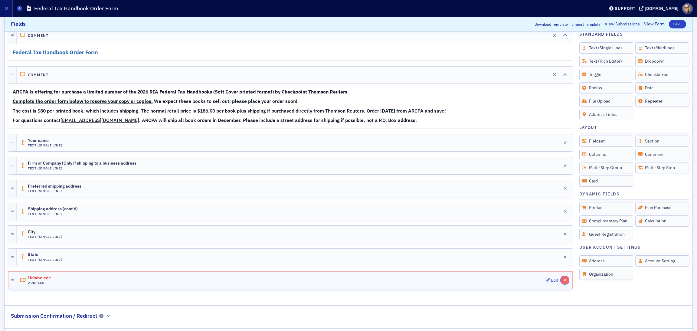
click at [516, 245] on icon "button" at bounding box center [564, 280] width 3 height 4
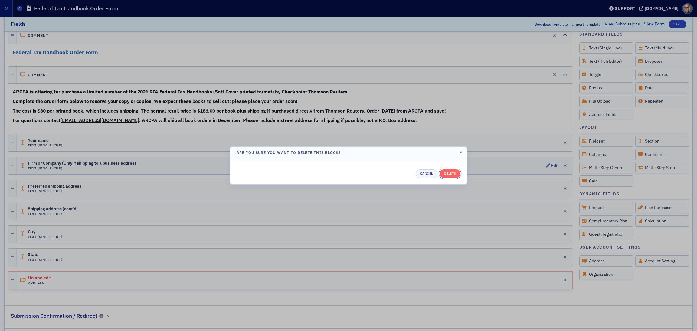
click at [455, 174] on button "Delete" at bounding box center [449, 173] width 21 height 8
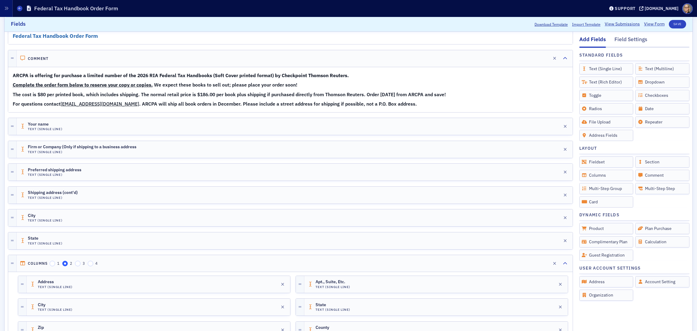
scroll to position [189, 0]
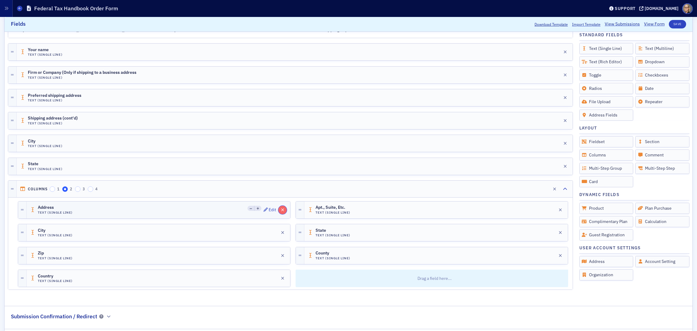
click at [281, 211] on icon "button" at bounding box center [282, 210] width 3 height 4
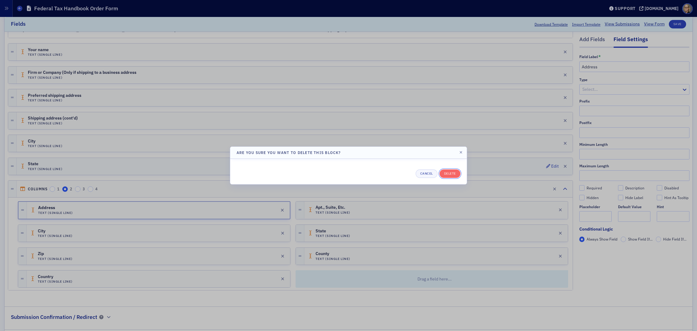
click at [451, 173] on button "Delete" at bounding box center [449, 173] width 21 height 8
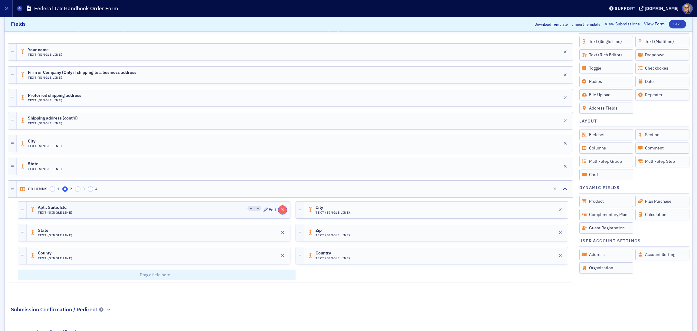
click at [281, 210] on icon "button" at bounding box center [282, 210] width 3 height 4
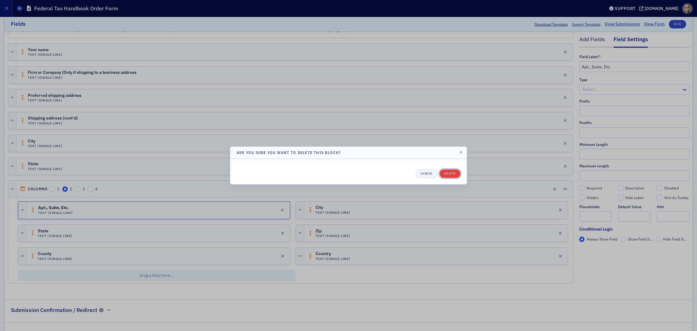
click at [449, 174] on button "Delete" at bounding box center [449, 173] width 21 height 8
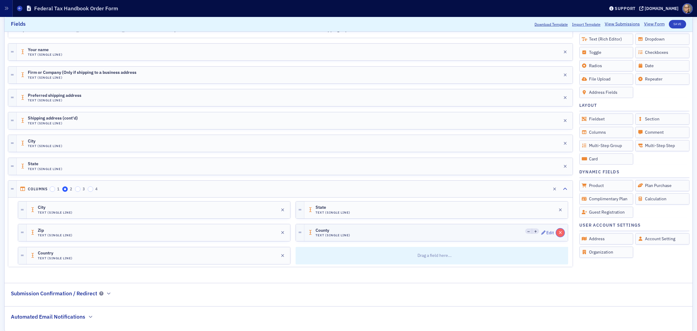
click at [516, 233] on icon "button" at bounding box center [560, 232] width 3 height 4
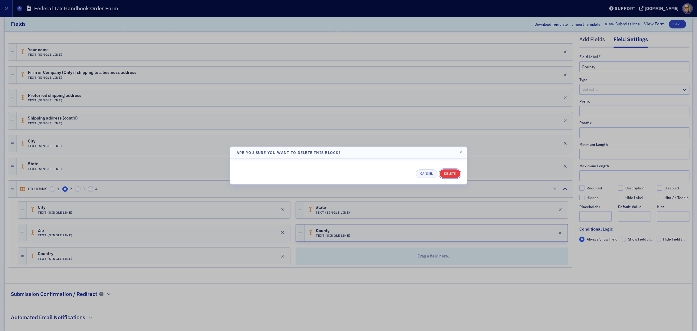
click at [454, 173] on button "Delete" at bounding box center [449, 173] width 21 height 8
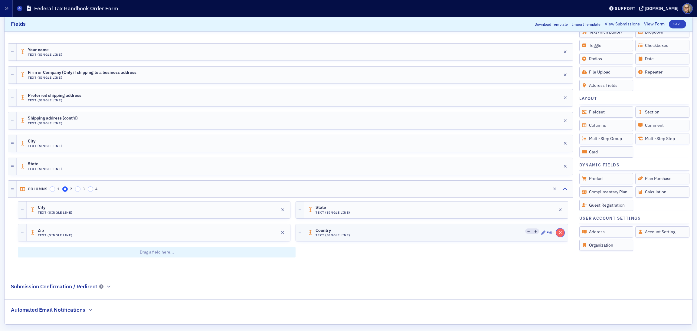
click at [516, 233] on icon "button" at bounding box center [560, 232] width 3 height 4
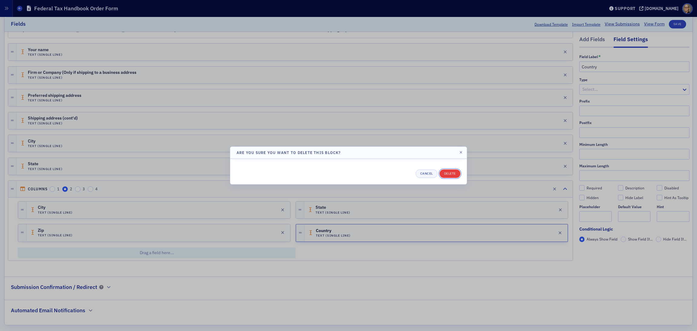
click at [449, 176] on button "Delete" at bounding box center [449, 173] width 21 height 8
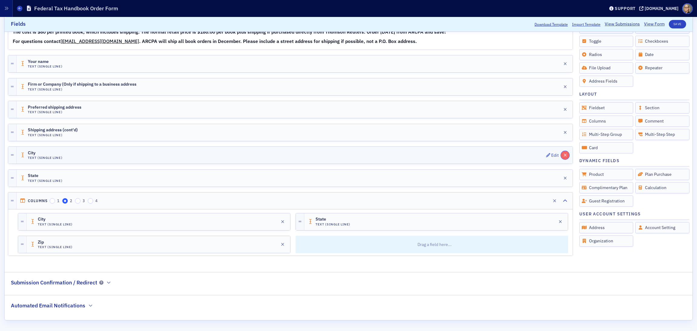
click at [516, 153] on icon "button" at bounding box center [564, 155] width 3 height 4
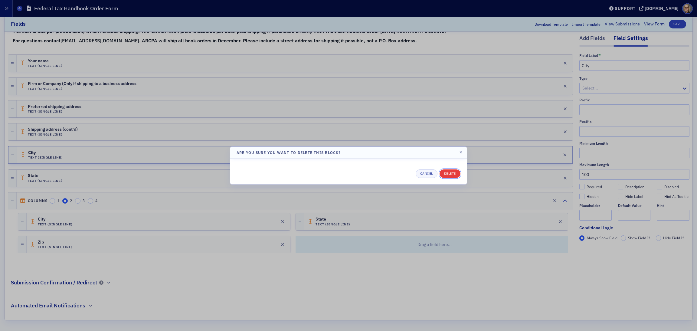
click at [450, 173] on button "Delete" at bounding box center [449, 173] width 21 height 8
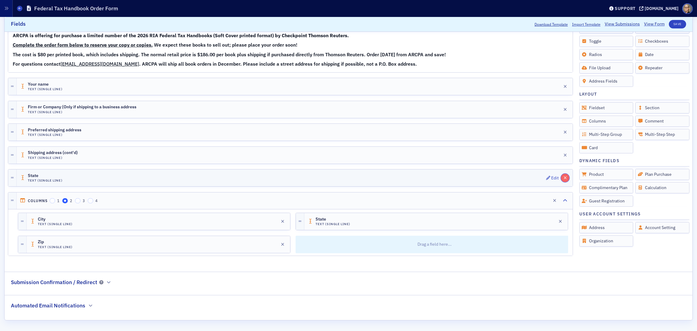
click at [516, 176] on icon "button" at bounding box center [564, 178] width 3 height 4
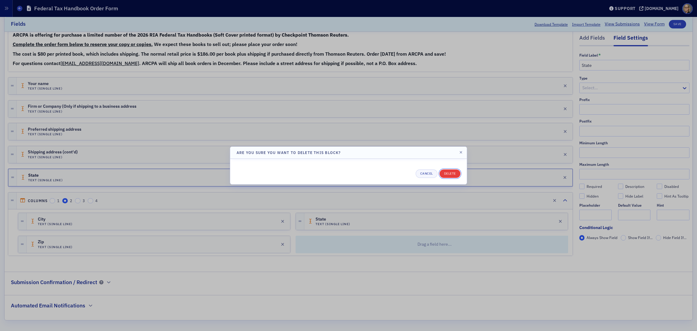
click at [452, 173] on button "Delete" at bounding box center [449, 173] width 21 height 8
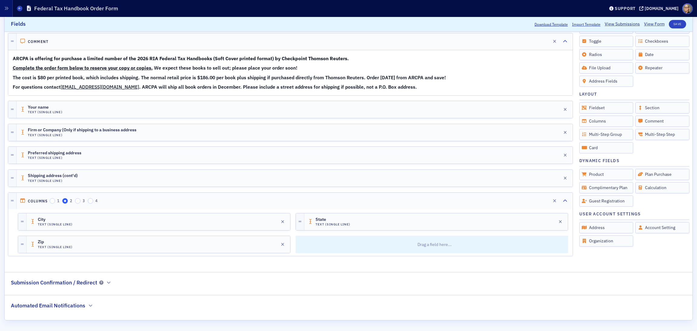
scroll to position [144, 0]
click at [99, 170] on div "Shipping address (cont'd) Text (Single Line) Edit" at bounding box center [295, 178] width 556 height 17
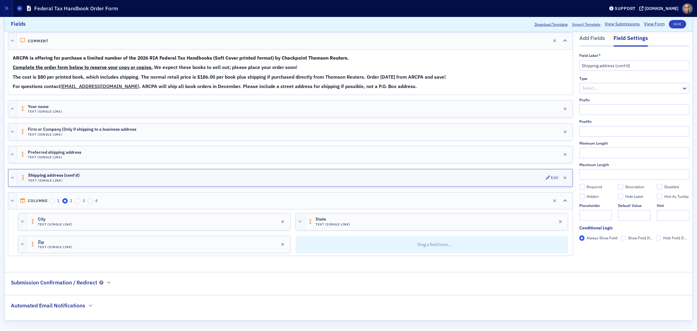
scroll to position [140, 0]
click at [516, 176] on div "Edit" at bounding box center [555, 177] width 8 height 3
click at [456, 245] on fieldset "Fields Add Fields Field Settings Field Label * Shipping address (cont'd) Type S…" at bounding box center [349, 120] width 688 height 295
click at [269, 243] on div "Edit" at bounding box center [273, 244] width 8 height 3
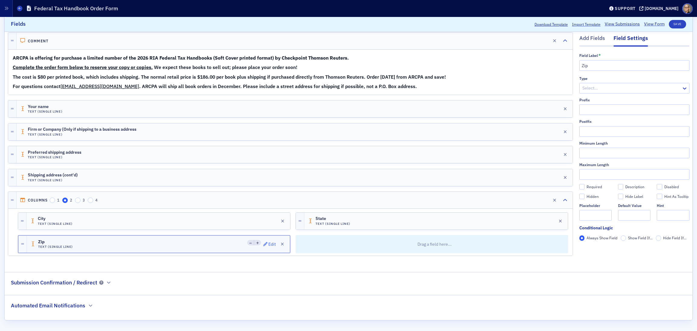
click at [268, 243] on div "Edit" at bounding box center [272, 244] width 8 height 3
click at [516, 174] on input "text" at bounding box center [634, 174] width 110 height 11
type input "20"
click at [516, 23] on button "Save" at bounding box center [677, 24] width 17 height 8
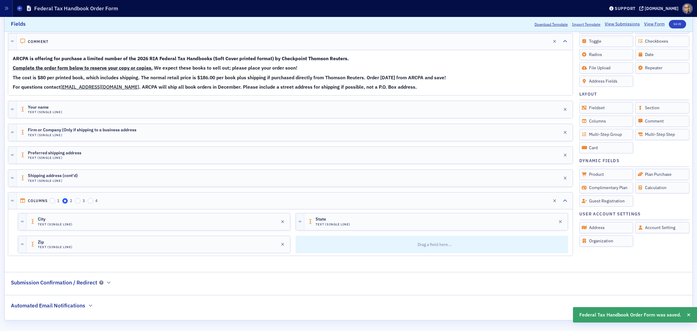
scroll to position [144, 0]
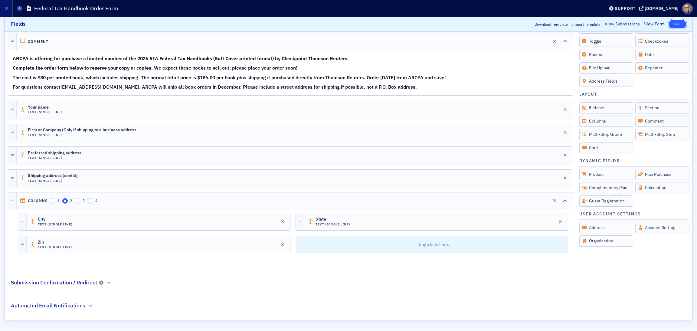
click at [516, 23] on button "Save" at bounding box center [677, 24] width 17 height 8
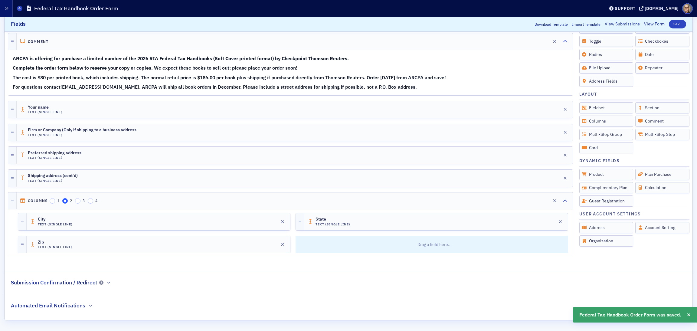
click at [516, 24] on link "View Form" at bounding box center [654, 24] width 21 height 6
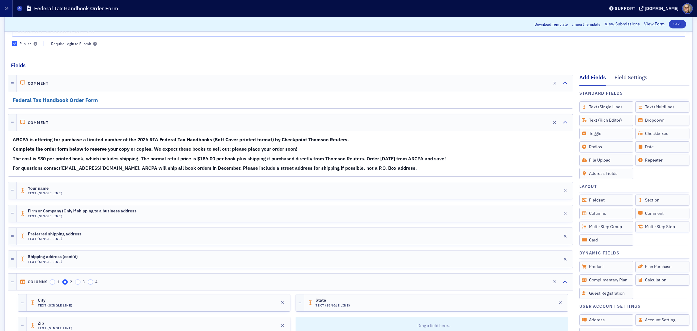
scroll to position [0, 0]
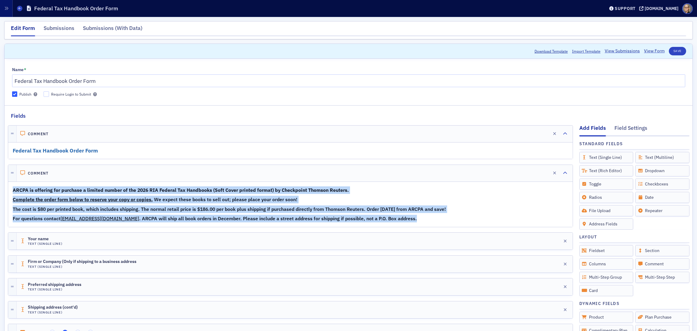
drag, startPoint x: 402, startPoint y: 218, endPoint x: 11, endPoint y: 187, distance: 392.8
click at [11, 187] on div "ARCPA is offering for purchase a limited number of the 2026 RIA Federal Tax Han…" at bounding box center [290, 204] width 564 height 44
click at [516, 172] on icon "button" at bounding box center [537, 173] width 4 height 4
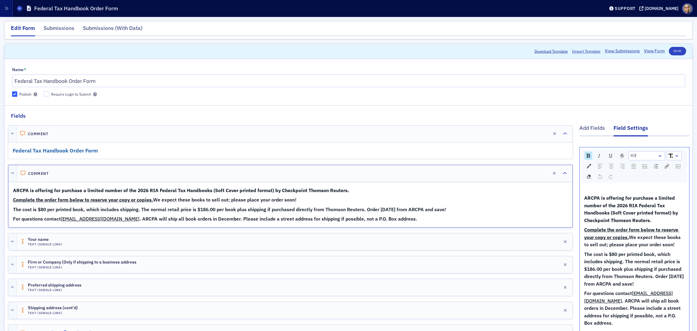
click at [516, 153] on div "rdw-dropdown" at bounding box center [659, 156] width 5 height 6
click at [516, 207] on li "H5" at bounding box center [646, 210] width 34 height 9
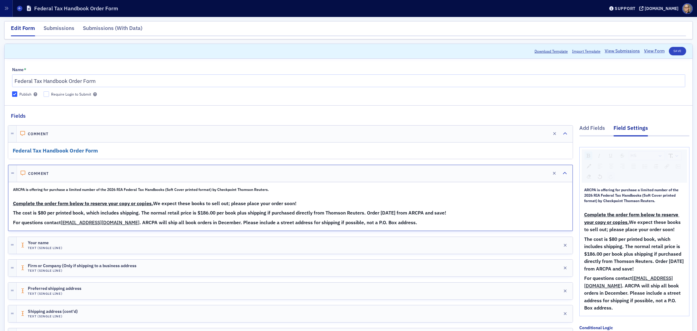
click at [457, 218] on div "ARCPA is offering for purchase a limited number of the 2026 RIA Federal Tax Han…" at bounding box center [290, 206] width 563 height 48
click at [420, 226] on div "ARCPA is offering for purchase a limited number of the 2026 RIA Federal Tax Han…" at bounding box center [290, 206] width 563 height 48
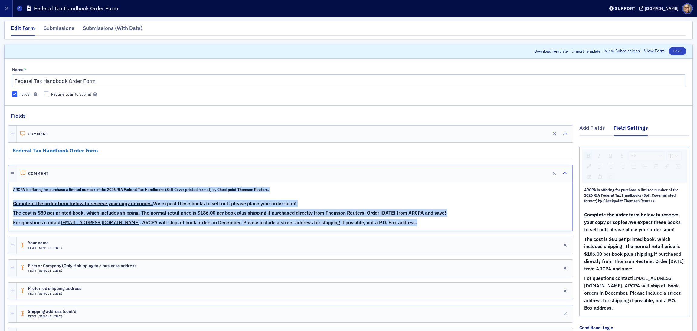
drag, startPoint x: 389, startPoint y: 222, endPoint x: 7, endPoint y: 190, distance: 384.0
click at [7, 190] on div "Add Fields Field Settings H5 ARCPA is offering for purchase a limited number of…" at bounding box center [349, 259] width 688 height 279
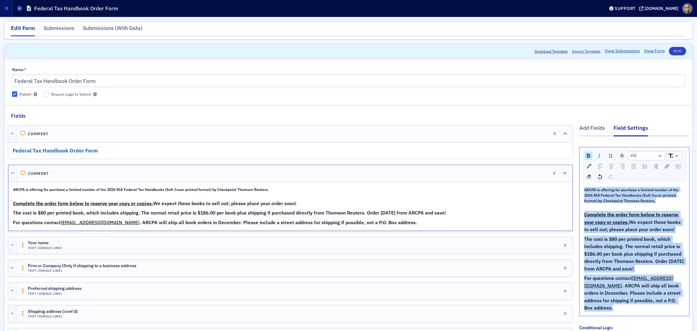
drag, startPoint x: 636, startPoint y: 302, endPoint x: 547, endPoint y: 184, distance: 147.3
click at [516, 184] on div "Add Fields Field Settings H5 ARCPA is offering for purchase a limited number of…" at bounding box center [348, 259] width 681 height 279
click at [516, 153] on div "rdw-dropdown" at bounding box center [659, 156] width 5 height 6
click at [516, 207] on li "H5" at bounding box center [646, 210] width 34 height 9
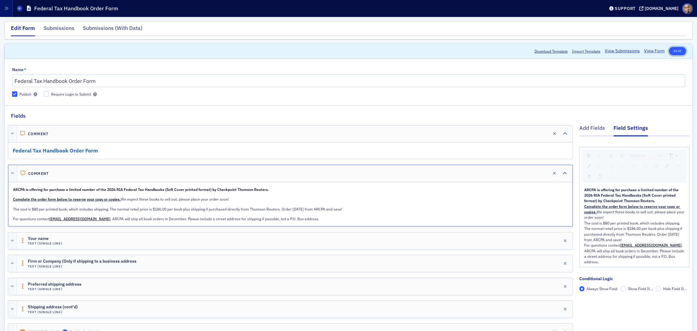
click at [516, 48] on button "Save" at bounding box center [677, 51] width 17 height 8
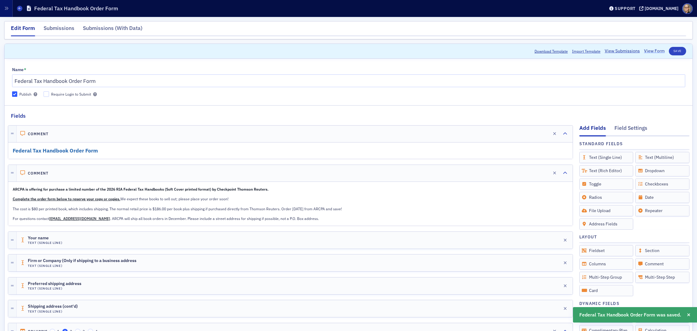
click at [516, 51] on link "View Form" at bounding box center [654, 51] width 21 height 6
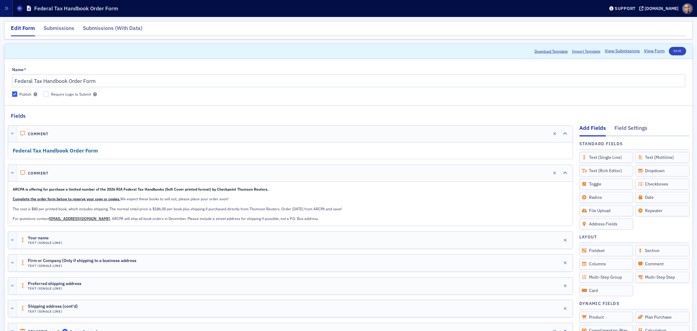
click at [453, 193] on div "ARCPA is offering for purchase a limited number of the 2026 RIA Federal Tax Han…" at bounding box center [290, 204] width 564 height 44
click at [343, 218] on p "For questions contact rharris@arcpa.org . ARCPA will ship all book orders in De…" at bounding box center [290, 218] width 555 height 5
drag, startPoint x: 133, startPoint y: 147, endPoint x: 170, endPoint y: 153, distance: 37.4
click at [170, 153] on h2 "Federal Tax Handbook Order Form" at bounding box center [290, 151] width 555 height 8
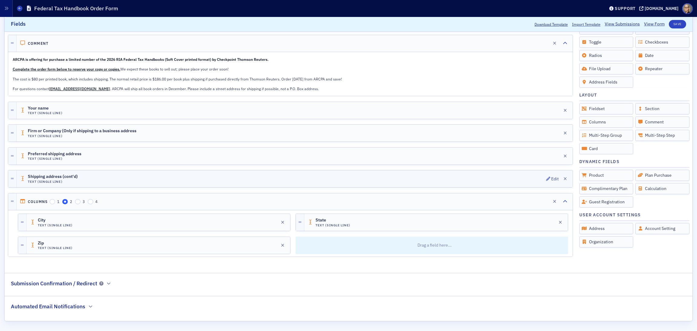
scroll to position [144, 0]
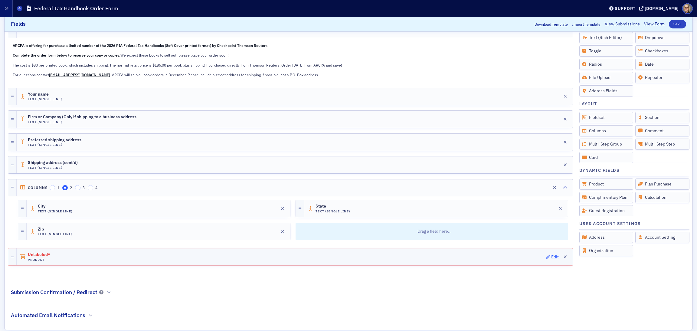
click at [516, 245] on span "Edit" at bounding box center [552, 257] width 13 height 4
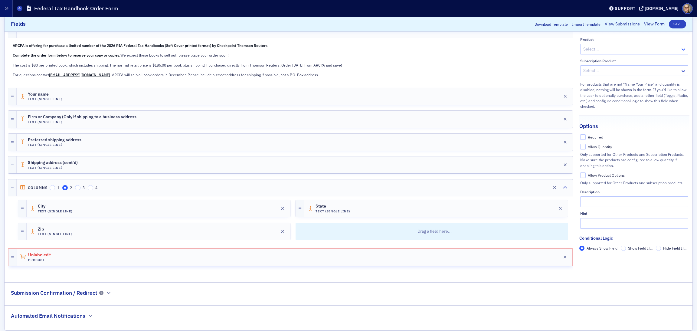
click at [516, 53] on icon at bounding box center [683, 50] width 6 height 6
type input "ta"
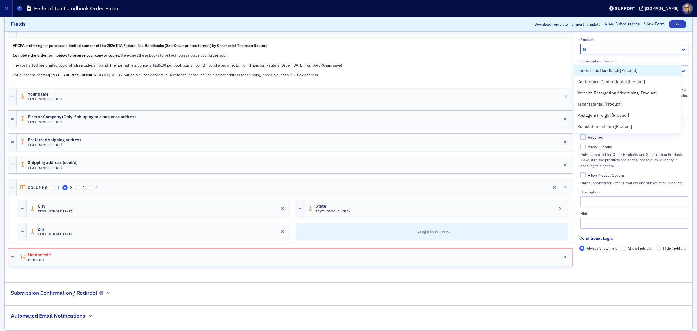
click at [516, 69] on span "Federal Tax Handbook [Product]" at bounding box center [607, 70] width 60 height 6
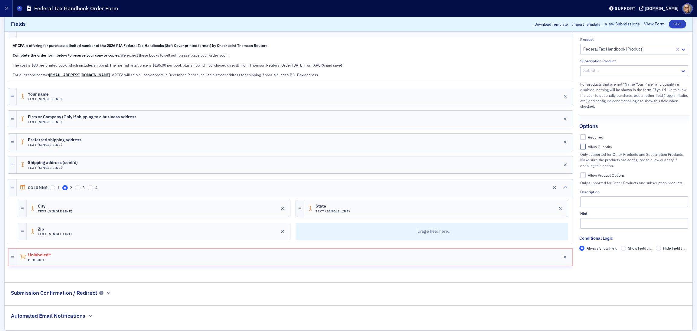
click at [516, 149] on input "Allow Quantity" at bounding box center [582, 146] width 5 height 5
checkbox input "true"
click at [516, 24] on button "Save" at bounding box center [677, 24] width 17 height 8
click at [516, 245] on fieldset "Submission Confirmation / Redirect" at bounding box center [349, 291] width 688 height 19
click at [516, 24] on button "Save" at bounding box center [677, 24] width 17 height 8
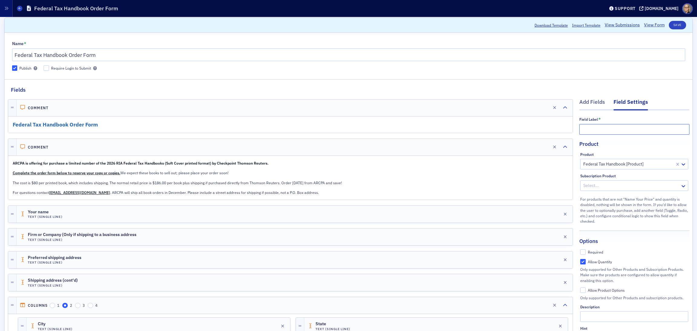
scroll to position [0, 0]
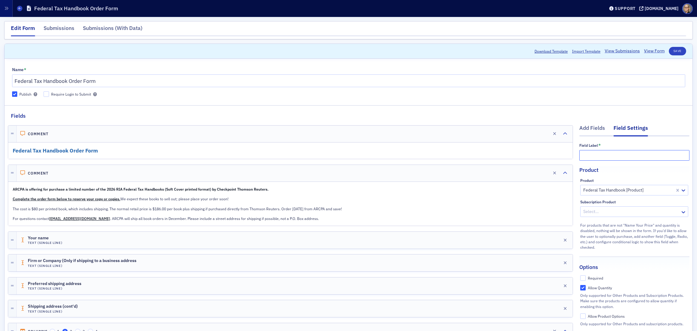
click at [516, 155] on input "text" at bounding box center [634, 155] width 110 height 11
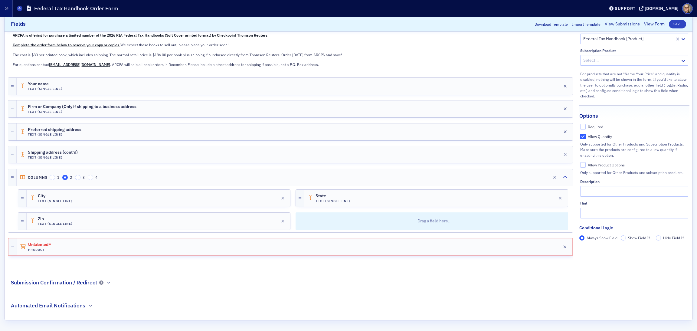
scroll to position [162, 0]
type input "Tax Books quantity"
click at [516, 21] on button "Save" at bounding box center [677, 24] width 17 height 8
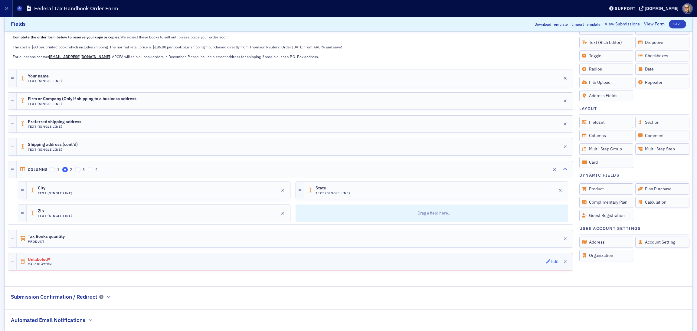
click at [516, 245] on icon "button" at bounding box center [548, 261] width 4 height 4
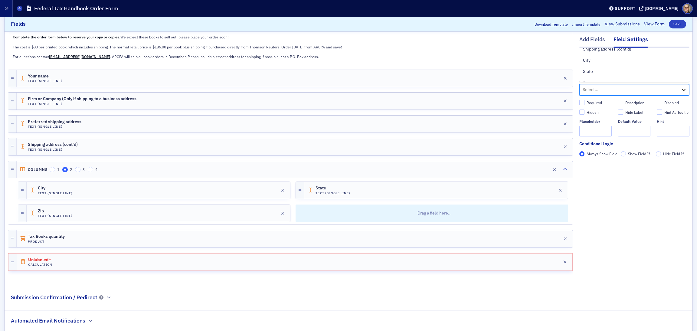
click at [516, 89] on icon at bounding box center [683, 90] width 6 height 6
click at [516, 62] on div "+" at bounding box center [634, 59] width 110 height 11
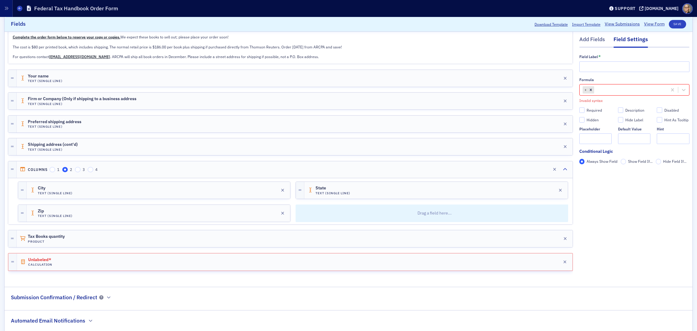
click at [516, 242] on div "Add Fields Field Settings Field Label * Formula + Invalid syntax Required Descr…" at bounding box center [634, 118] width 110 height 320
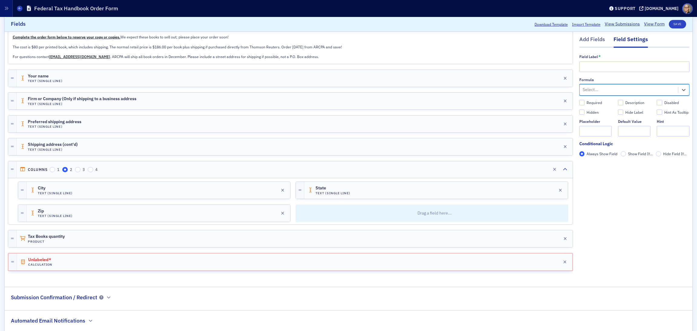
click at [516, 245] on div "Add Fields Field Settings Field Label * Formula option , selected. Select is fo…" at bounding box center [634, 118] width 110 height 320
click at [516, 245] on icon "button" at bounding box center [564, 262] width 3 height 4
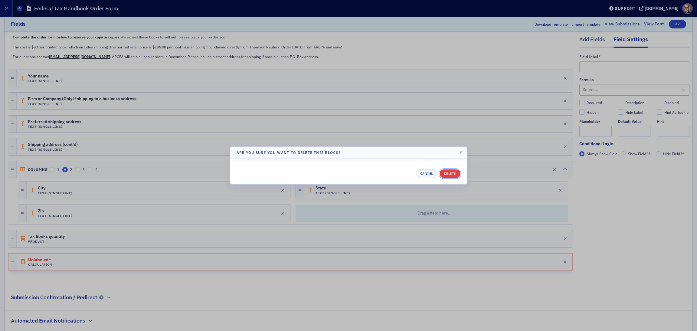
click at [446, 171] on button "Delete" at bounding box center [449, 173] width 21 height 8
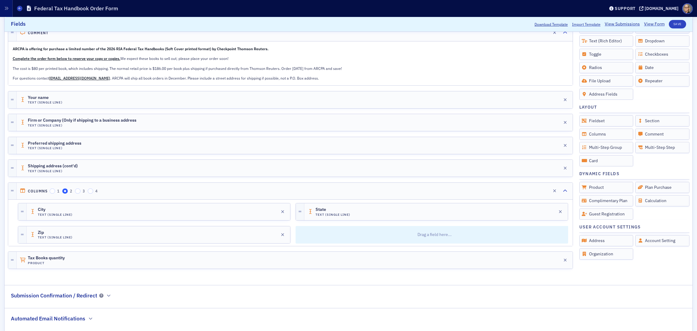
scroll to position [127, 0]
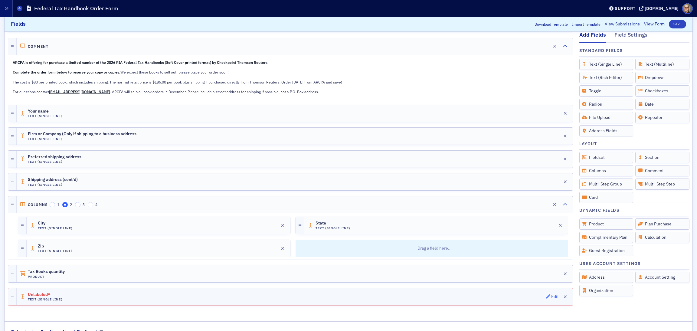
click at [516, 245] on div "Edit" at bounding box center [555, 296] width 8 height 3
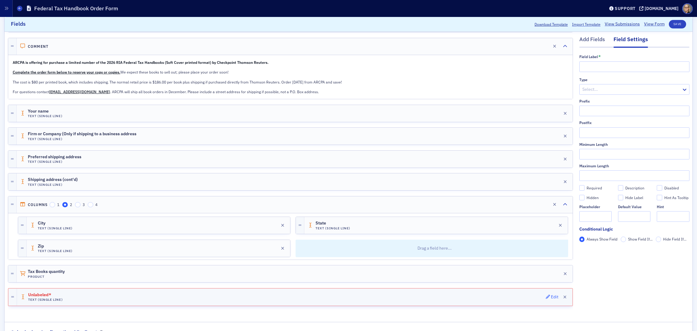
click at [516, 245] on div "Edit" at bounding box center [555, 296] width 8 height 3
click at [516, 64] on input "text" at bounding box center [634, 66] width 110 height 11
click at [516, 36] on div "Add Fields" at bounding box center [592, 41] width 26 height 11
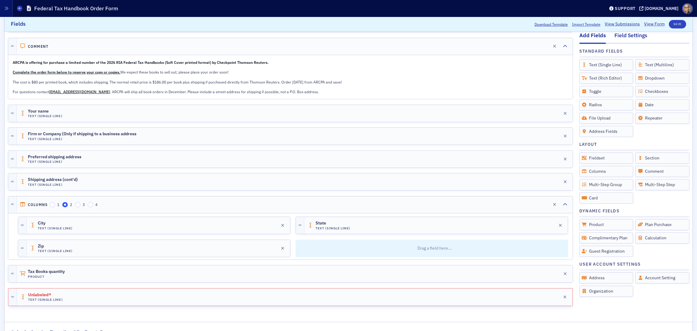
click at [516, 37] on div "Field Settings" at bounding box center [630, 36] width 33 height 11
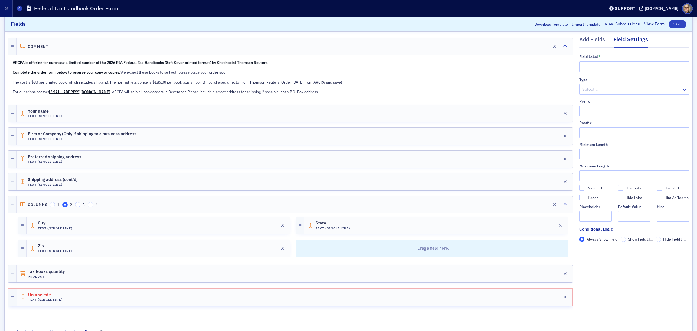
scroll to position [172, 0]
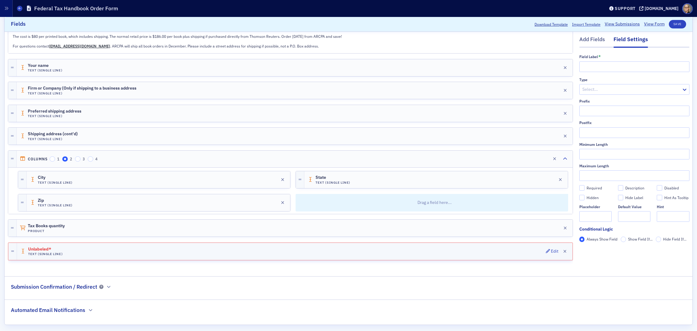
click at [264, 245] on div "Unlabeled* Text (Single Line) Edit" at bounding box center [294, 251] width 555 height 17
click at [90, 245] on h2 "Submission Confirmation / Redirect" at bounding box center [54, 287] width 86 height 8
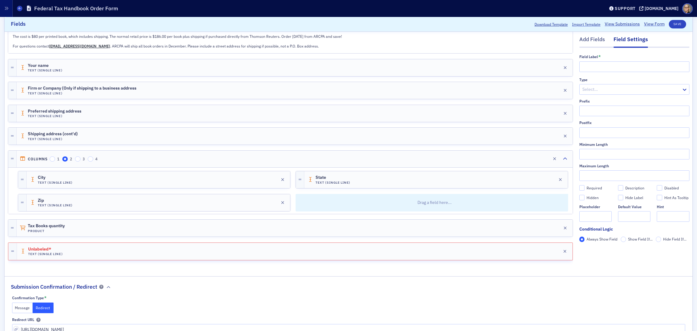
click at [23, 245] on button "Message" at bounding box center [22, 307] width 21 height 11
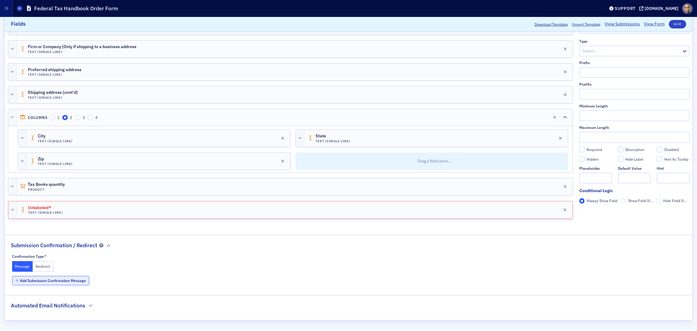
click at [73, 245] on button "Add Submission Confirmation Message" at bounding box center [50, 280] width 77 height 9
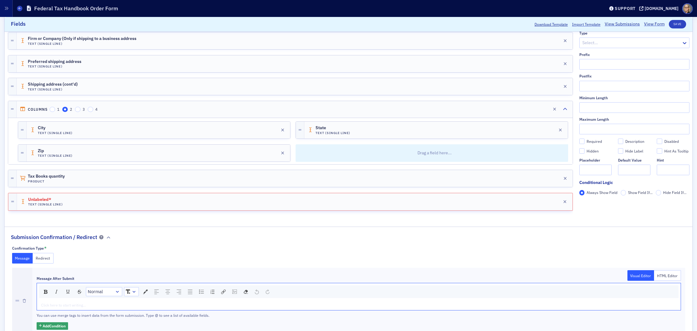
click at [68, 245] on div "rdw-editor" at bounding box center [358, 304] width 635 height 5
click at [41, 245] on span "Orders will be shipped in December. If you need additional information, please …" at bounding box center [194, 304] width 307 height 5
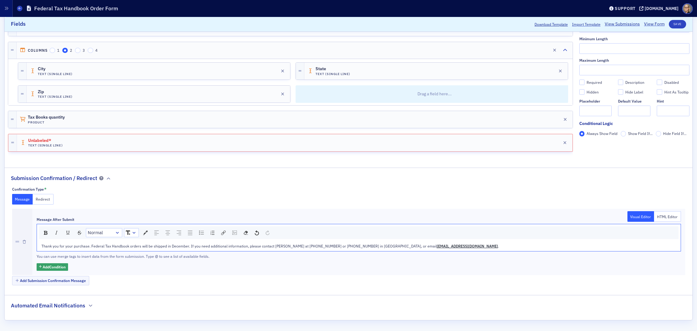
scroll to position [289, 0]
click at [364, 245] on div "Add Condition" at bounding box center [359, 267] width 644 height 8
click at [516, 22] on button "Save" at bounding box center [677, 24] width 17 height 8
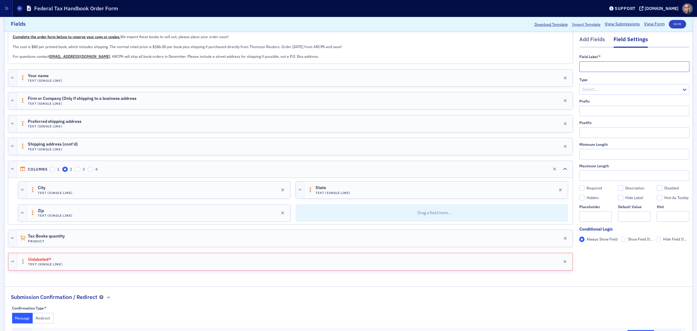
scroll to position [137, 0]
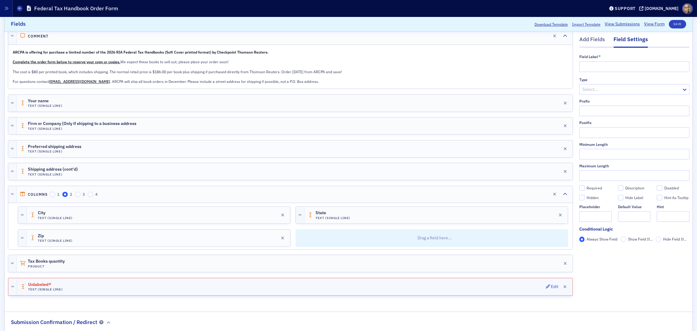
click at [516, 245] on div "Unlabeled* Text (Single Line) Edit" at bounding box center [294, 286] width 555 height 17
click at [516, 245] on icon "button" at bounding box center [564, 287] width 3 height 4
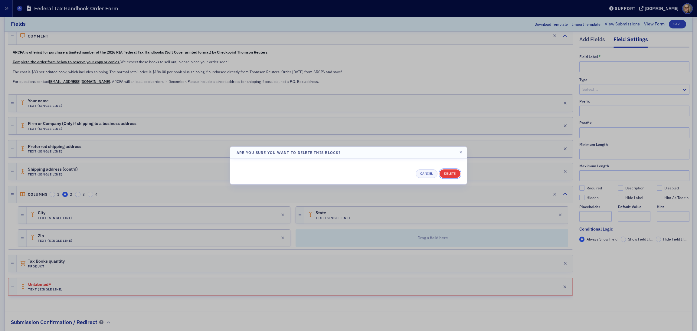
click at [449, 173] on button "Delete" at bounding box center [449, 173] width 21 height 8
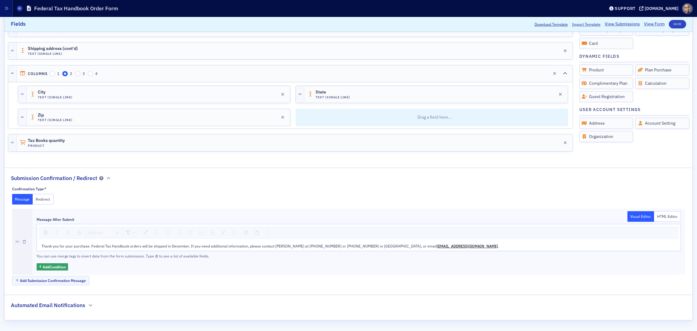
scroll to position [266, 0]
click at [54, 245] on h2 "Automated Email Notifications" at bounding box center [48, 305] width 74 height 8
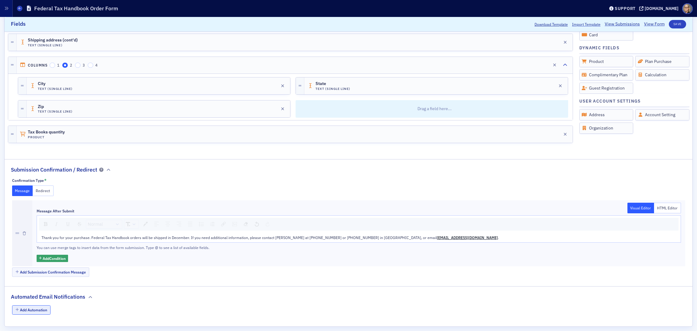
click at [39, 245] on button "Add Automation" at bounding box center [31, 309] width 39 height 9
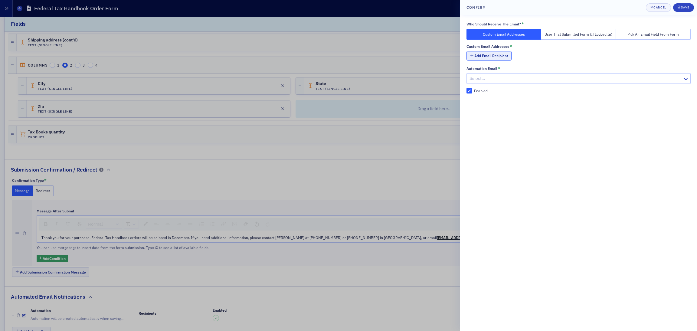
click at [507, 57] on button "Add Email Recipient" at bounding box center [488, 55] width 45 height 9
click at [516, 54] on input "text" at bounding box center [584, 56] width 211 height 11
type input "rharris@arcpa.org"
click at [491, 92] on div at bounding box center [575, 93] width 213 height 8
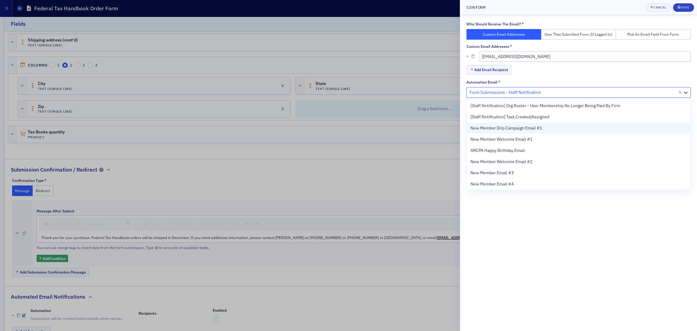
scroll to position [0, 0]
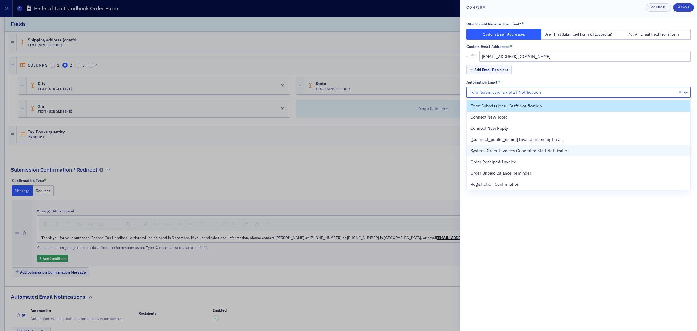
drag, startPoint x: 538, startPoint y: 160, endPoint x: 542, endPoint y: 152, distance: 8.9
click at [516, 152] on div "Form Submissions - Staff Notification Connect New Topic Connect New Reply [[con…" at bounding box center [578, 144] width 223 height 91
click at [516, 149] on span "System: Order Invoices Generated Staff Notification" at bounding box center [519, 151] width 99 height 6
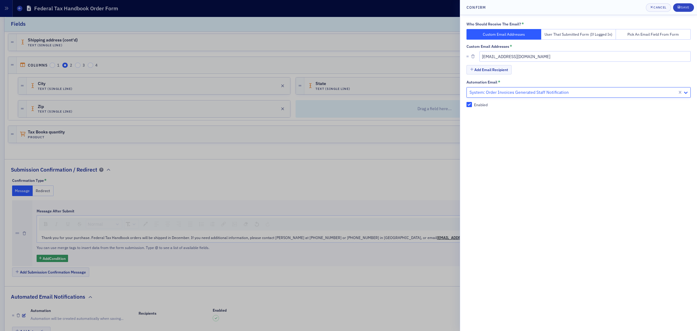
click at [516, 91] on icon at bounding box center [686, 93] width 6 height 6
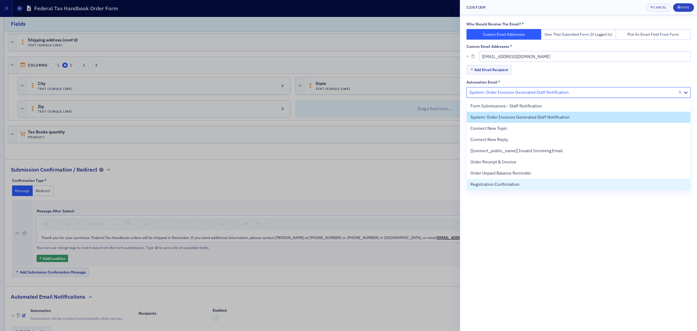
click at [516, 240] on div "Who Should Receive The Email? * Custom Email Addresses User That Submitted Form…" at bounding box center [578, 173] width 237 height 316
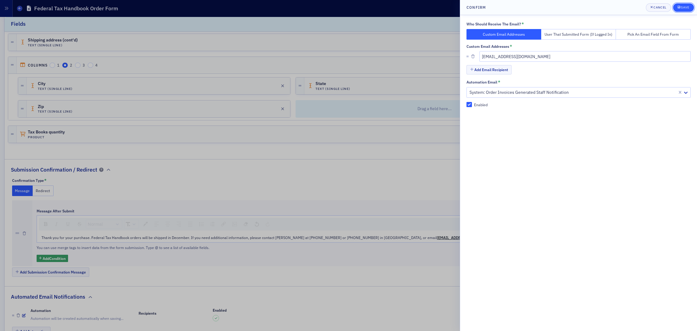
click at [516, 7] on div "Save" at bounding box center [685, 7] width 8 height 3
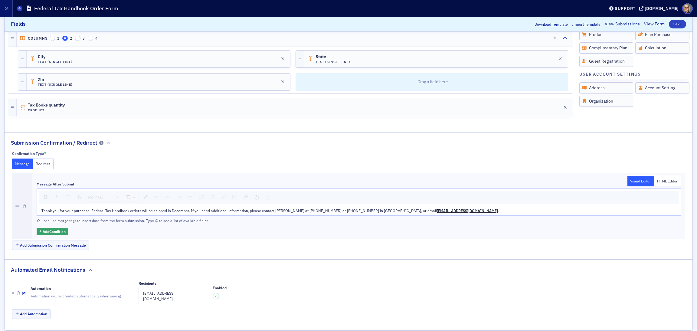
scroll to position [306, 0]
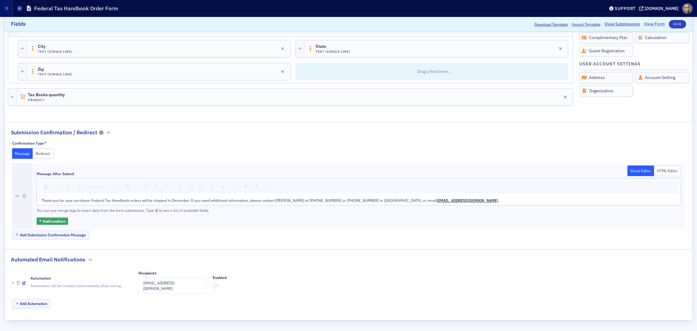
click at [516, 24] on link "View Form" at bounding box center [654, 24] width 21 height 6
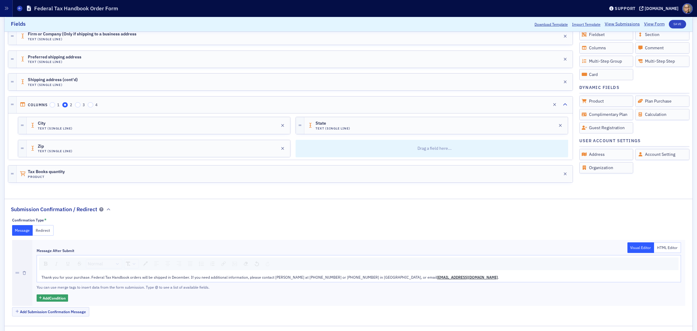
scroll to position [216, 0]
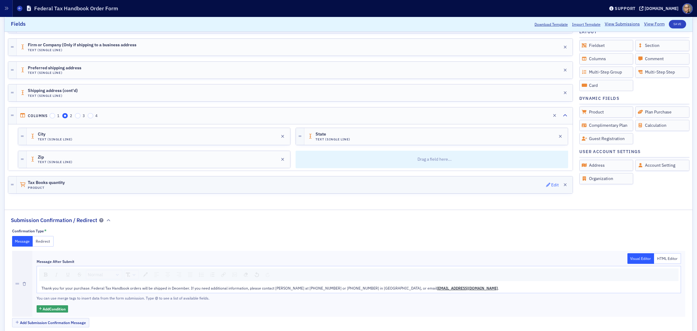
click at [516, 187] on div "Edit" at bounding box center [555, 184] width 8 height 3
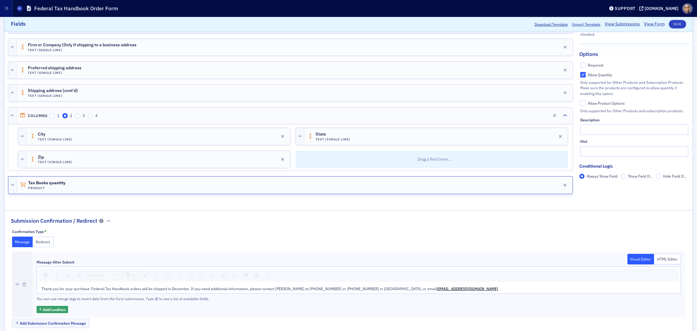
scroll to position [0, 0]
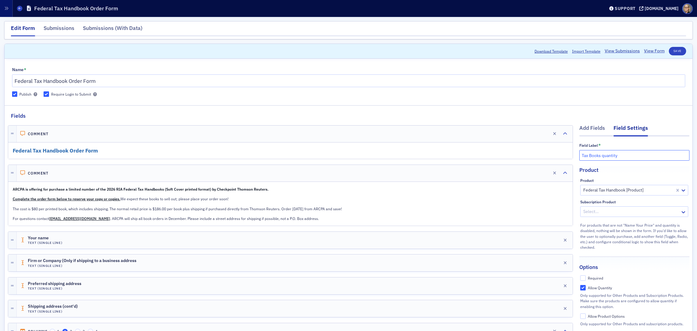
drag, startPoint x: 621, startPoint y: 157, endPoint x: 471, endPoint y: 157, distance: 150.3
click at [471, 157] on div "Add Fields Field Settings Field Label * Tax Books quantity Product Product Fede…" at bounding box center [348, 269] width 681 height 298
type input "u"
type input "quantity"
click at [516, 52] on button "Save" at bounding box center [677, 51] width 17 height 8
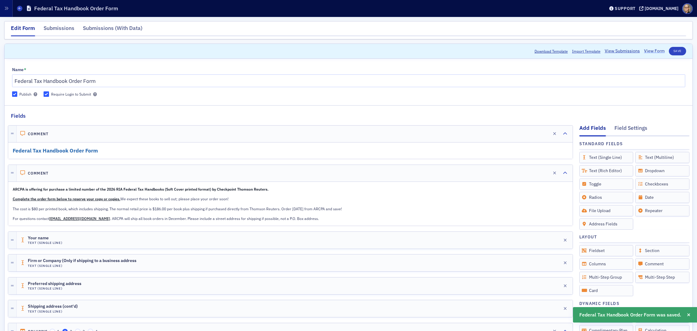
click at [516, 53] on link "View Form" at bounding box center [654, 51] width 21 height 6
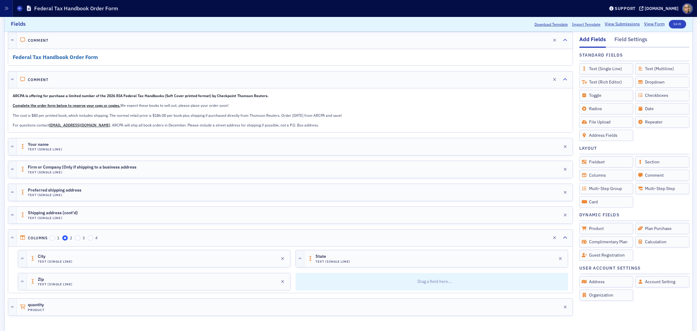
scroll to position [162, 0]
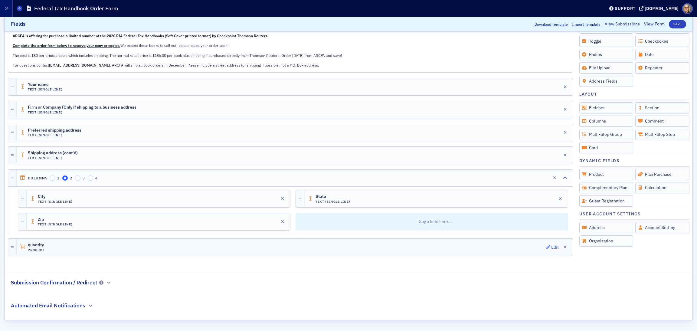
click at [516, 245] on div "Edit" at bounding box center [555, 247] width 8 height 3
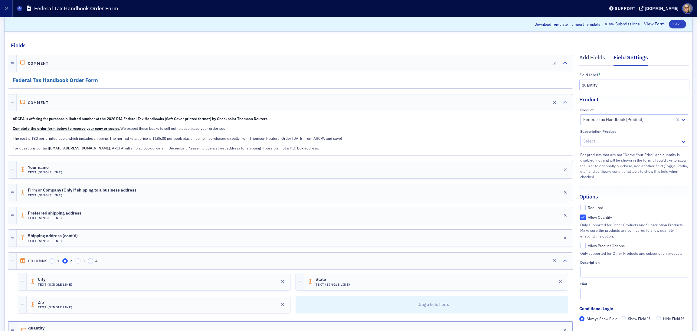
scroll to position [26, 0]
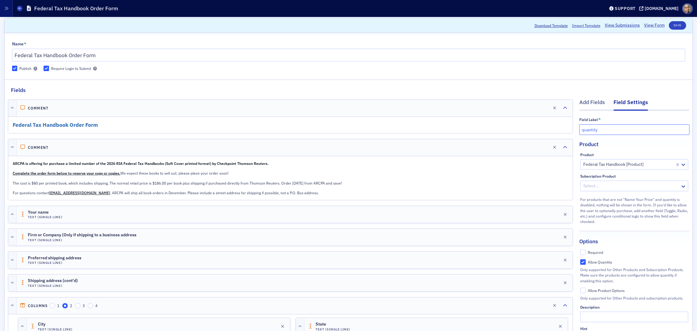
click at [516, 128] on input "quantity" at bounding box center [634, 129] width 110 height 11
drag, startPoint x: 585, startPoint y: 129, endPoint x: 528, endPoint y: 127, distance: 57.2
click at [516, 127] on div "Add Fields Field Settings Field Label * quantity Product Product Federal Tax Ha…" at bounding box center [348, 243] width 681 height 298
type input "y"
type input "# requested"
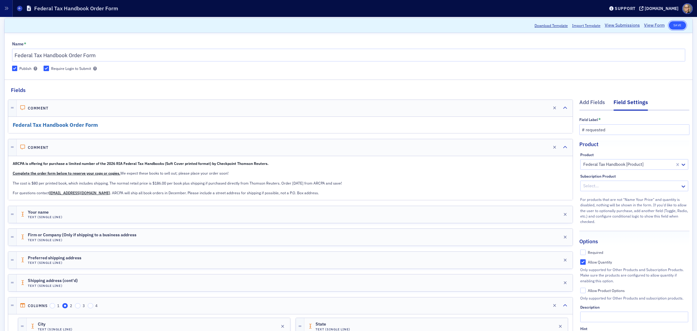
click at [516, 24] on button "Save" at bounding box center [677, 25] width 17 height 8
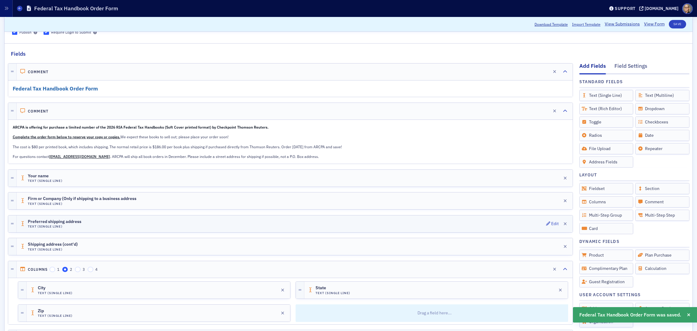
scroll to position [0, 0]
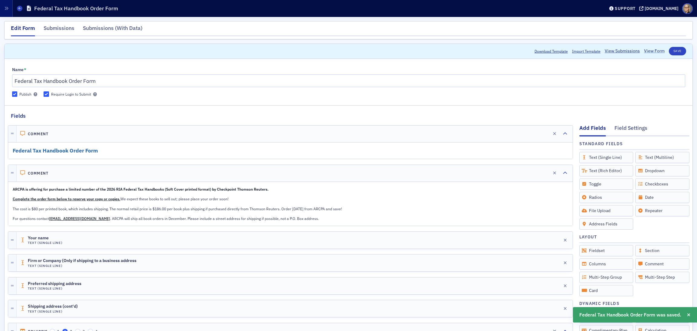
click at [516, 53] on link "View Form" at bounding box center [654, 51] width 21 height 6
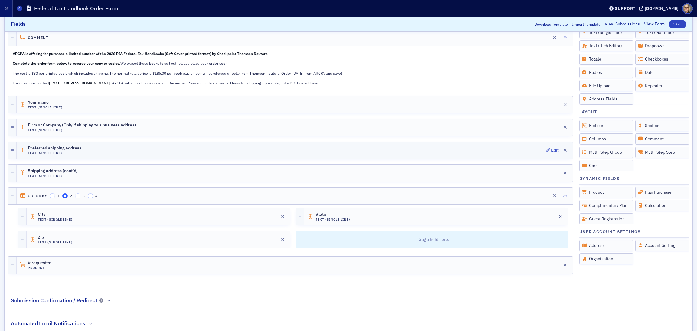
scroll to position [136, 0]
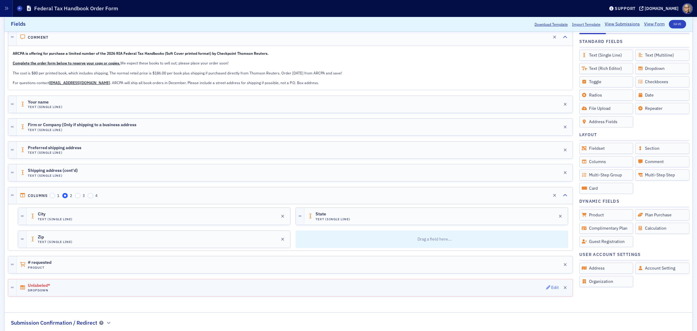
click at [516, 245] on div "Edit" at bounding box center [555, 287] width 8 height 3
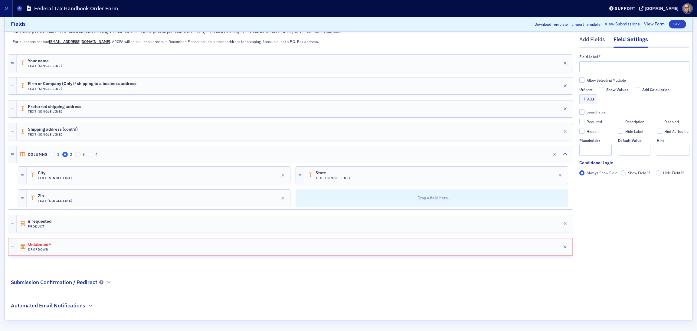
scroll to position [184, 0]
click at [516, 23] on button "Save" at bounding box center [677, 24] width 17 height 8
click at [516, 64] on input "text" at bounding box center [634, 66] width 110 height 11
click at [516, 71] on input "text" at bounding box center [634, 66] width 110 height 11
type input "Quantity"
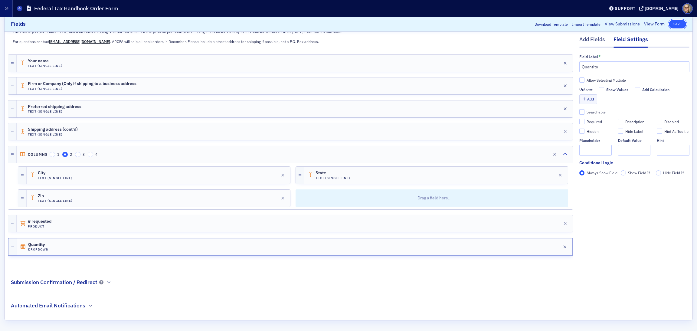
click at [516, 25] on button "Save" at bounding box center [677, 24] width 17 height 8
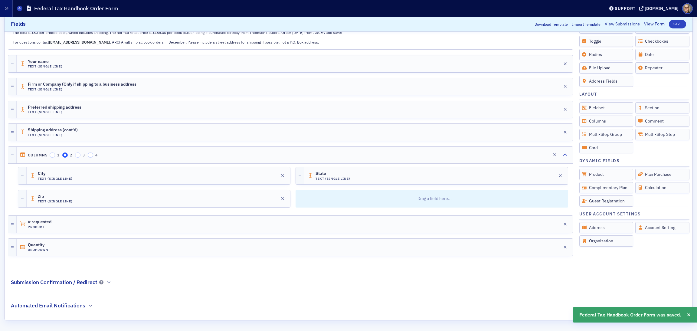
click at [516, 24] on link "View Form" at bounding box center [654, 24] width 21 height 6
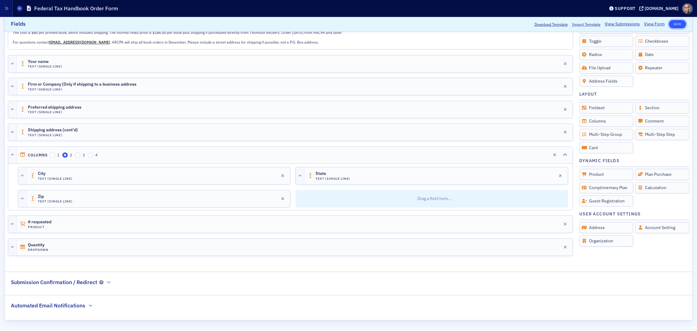
click at [516, 24] on button "Save" at bounding box center [677, 24] width 17 height 8
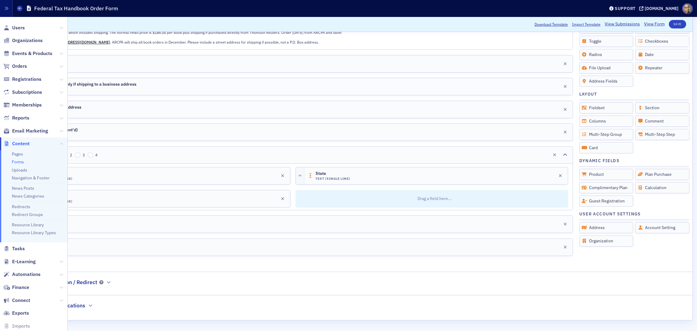
click at [22, 162] on link "Forms" at bounding box center [18, 161] width 12 height 5
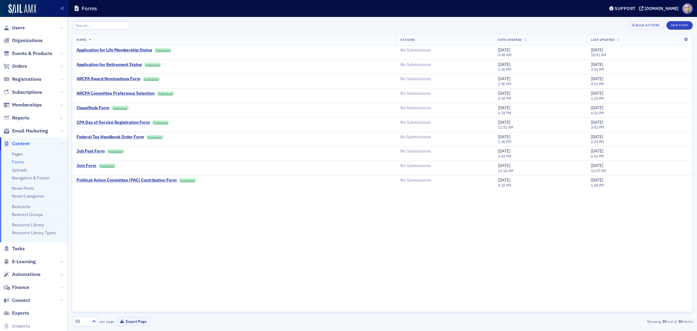
click at [516, 8] on span at bounding box center [687, 8] width 11 height 11
click at [516, 33] on button "Logout" at bounding box center [681, 29] width 32 height 10
